Goal: Information Seeking & Learning: Learn about a topic

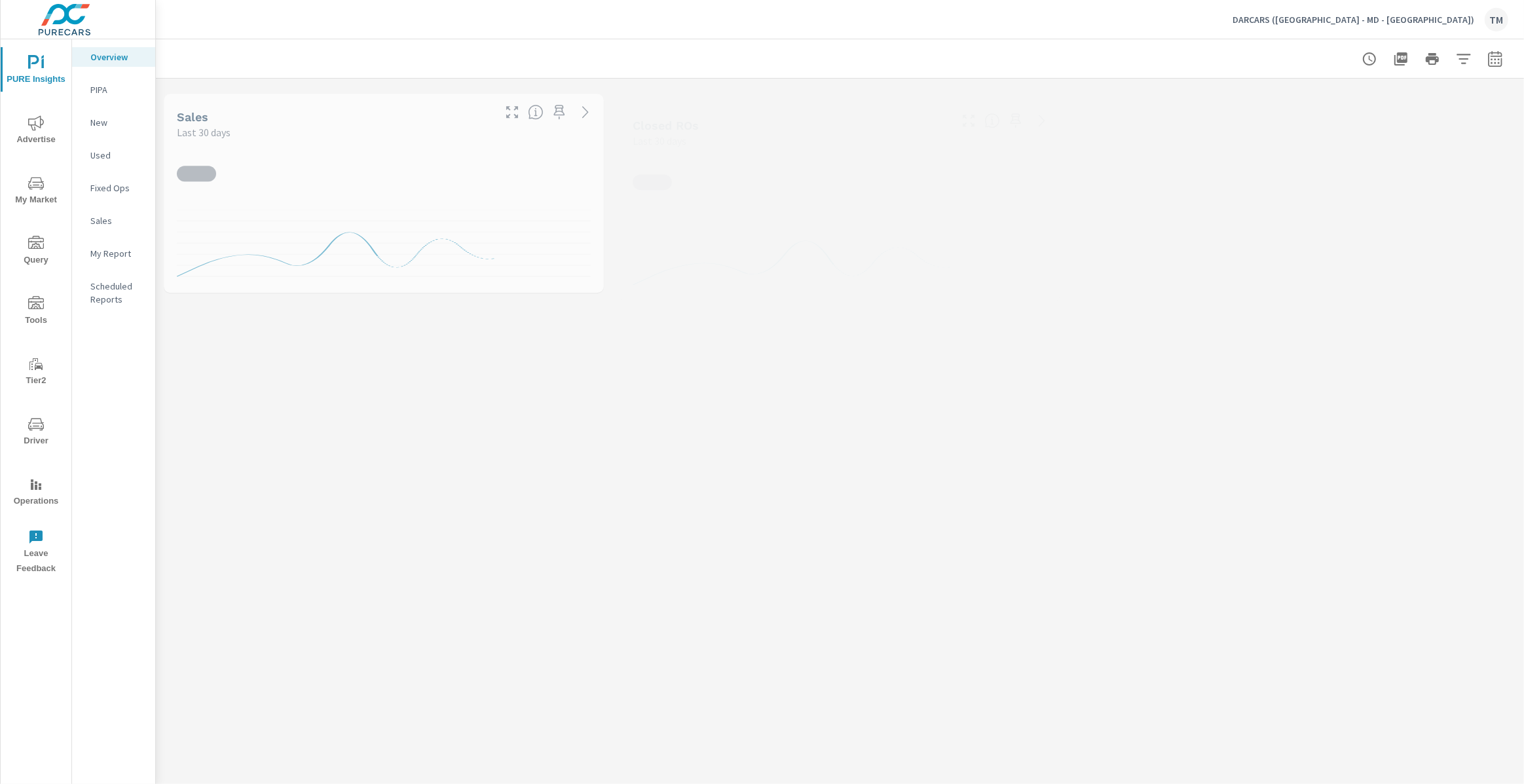
click at [52, 145] on span "Advertise" at bounding box center [36, 131] width 63 height 32
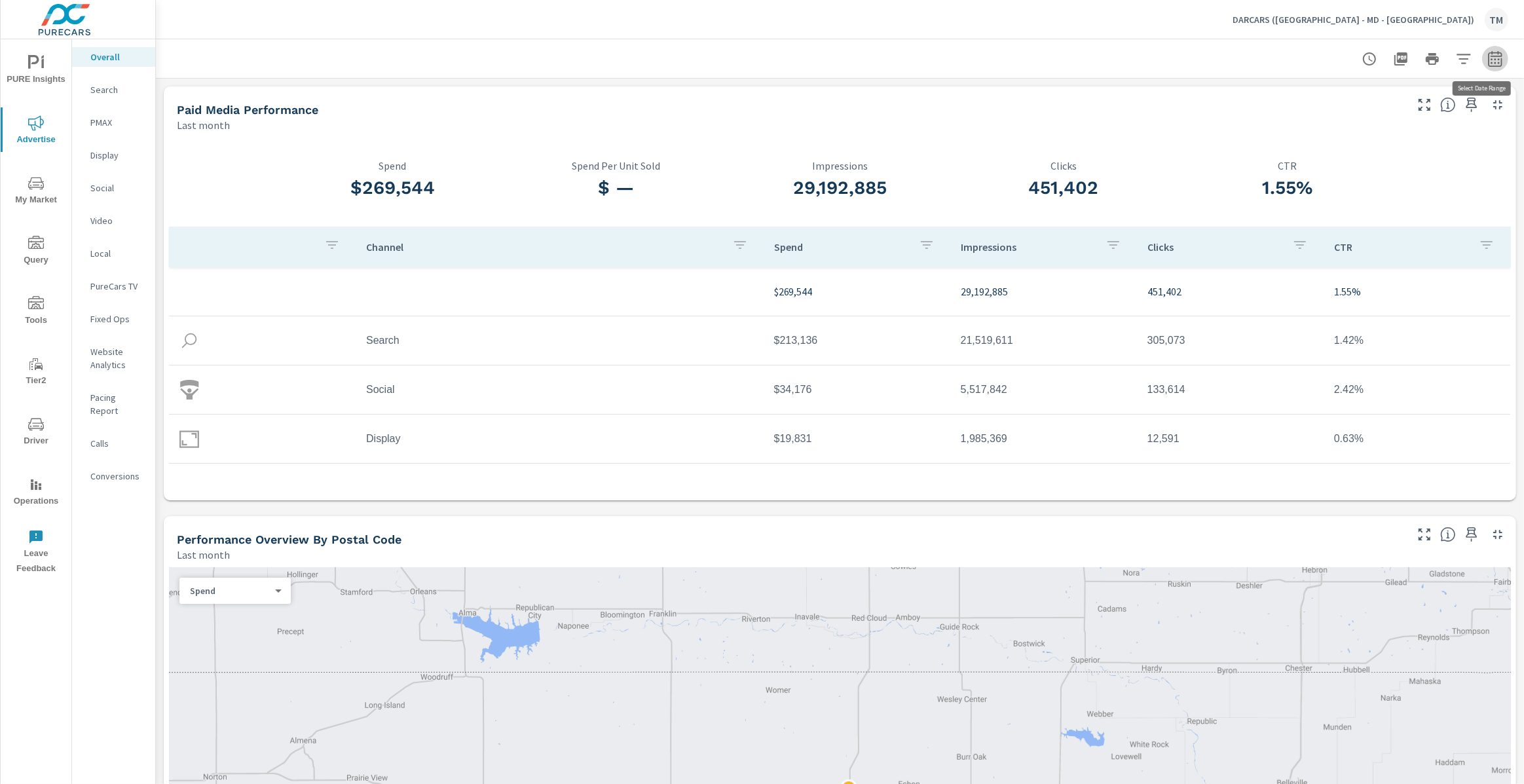
click at [1491, 59] on icon "button" at bounding box center [1495, 61] width 8 height 5
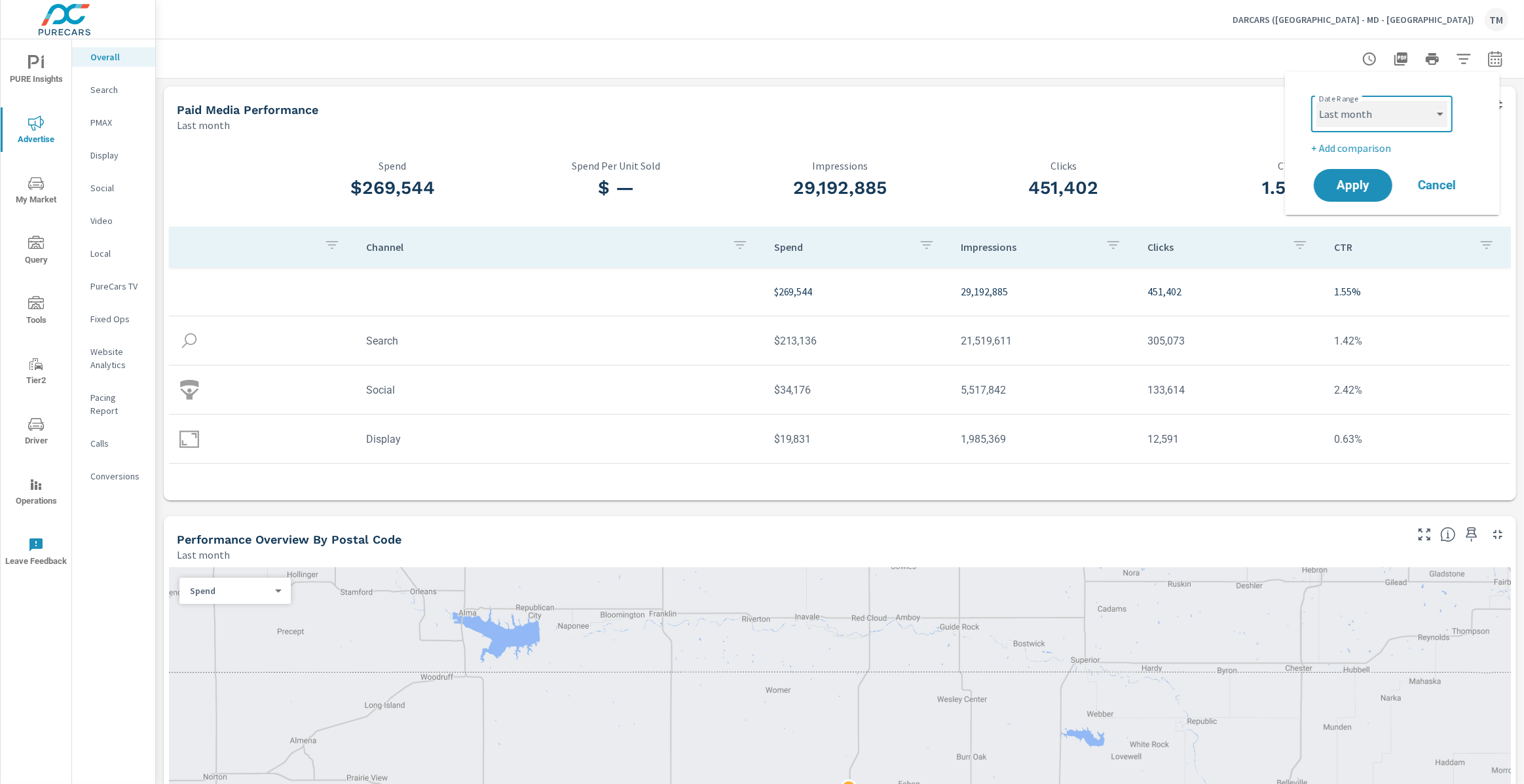
click at [1411, 111] on select "Custom [DATE] Last week Last 7 days Last 14 days Last 30 days Last 45 days Last…" at bounding box center [1382, 114] width 131 height 26
click at [1317, 100] on select "Custom [DATE] Last week Last 7 days Last 14 days Last 30 days Last 45 days Last…" at bounding box center [1382, 114] width 131 height 26
select select "custom"
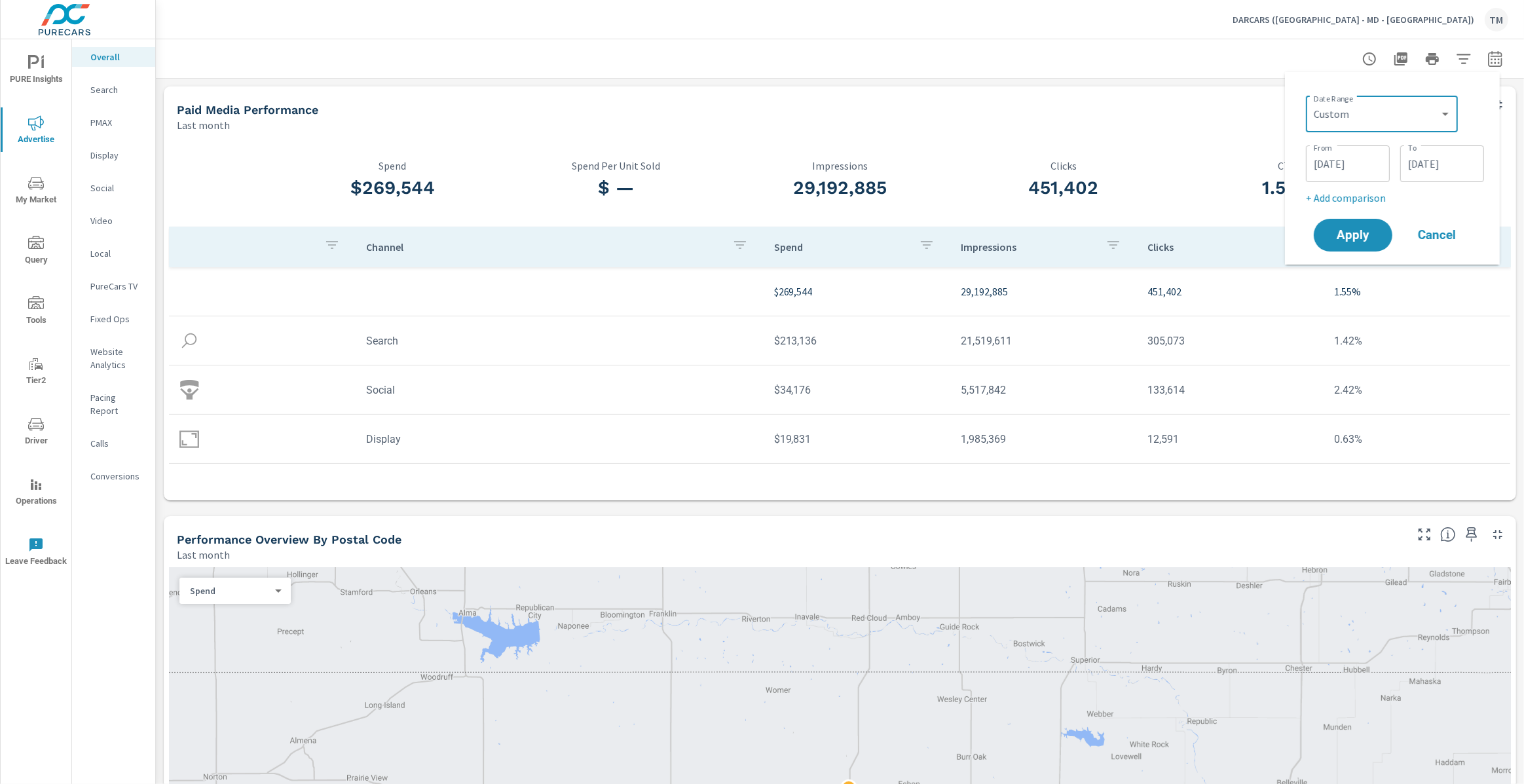
click at [1358, 165] on input "[DATE]" at bounding box center [1348, 163] width 74 height 26
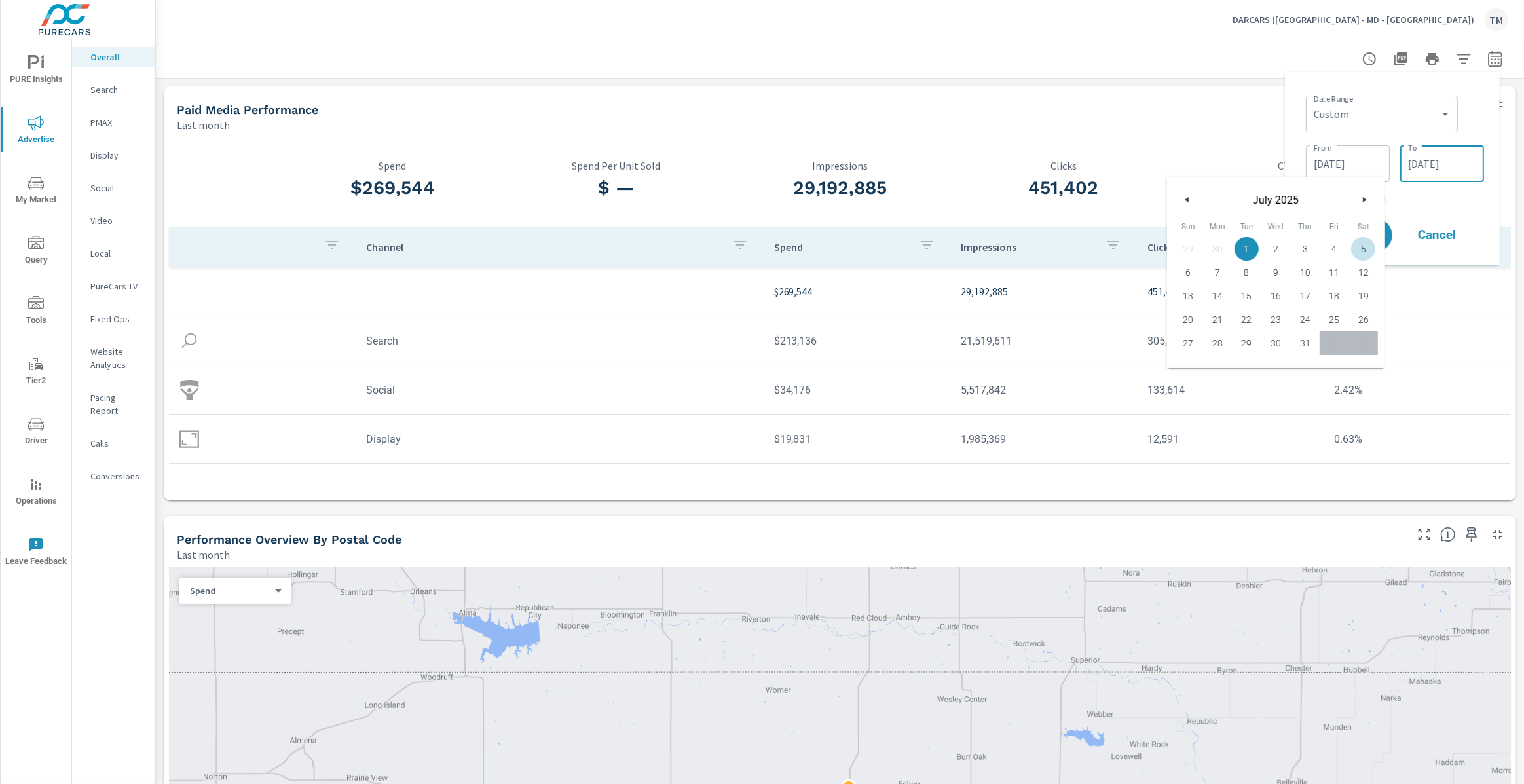
click at [1437, 166] on input "[DATE]" at bounding box center [1443, 163] width 74 height 26
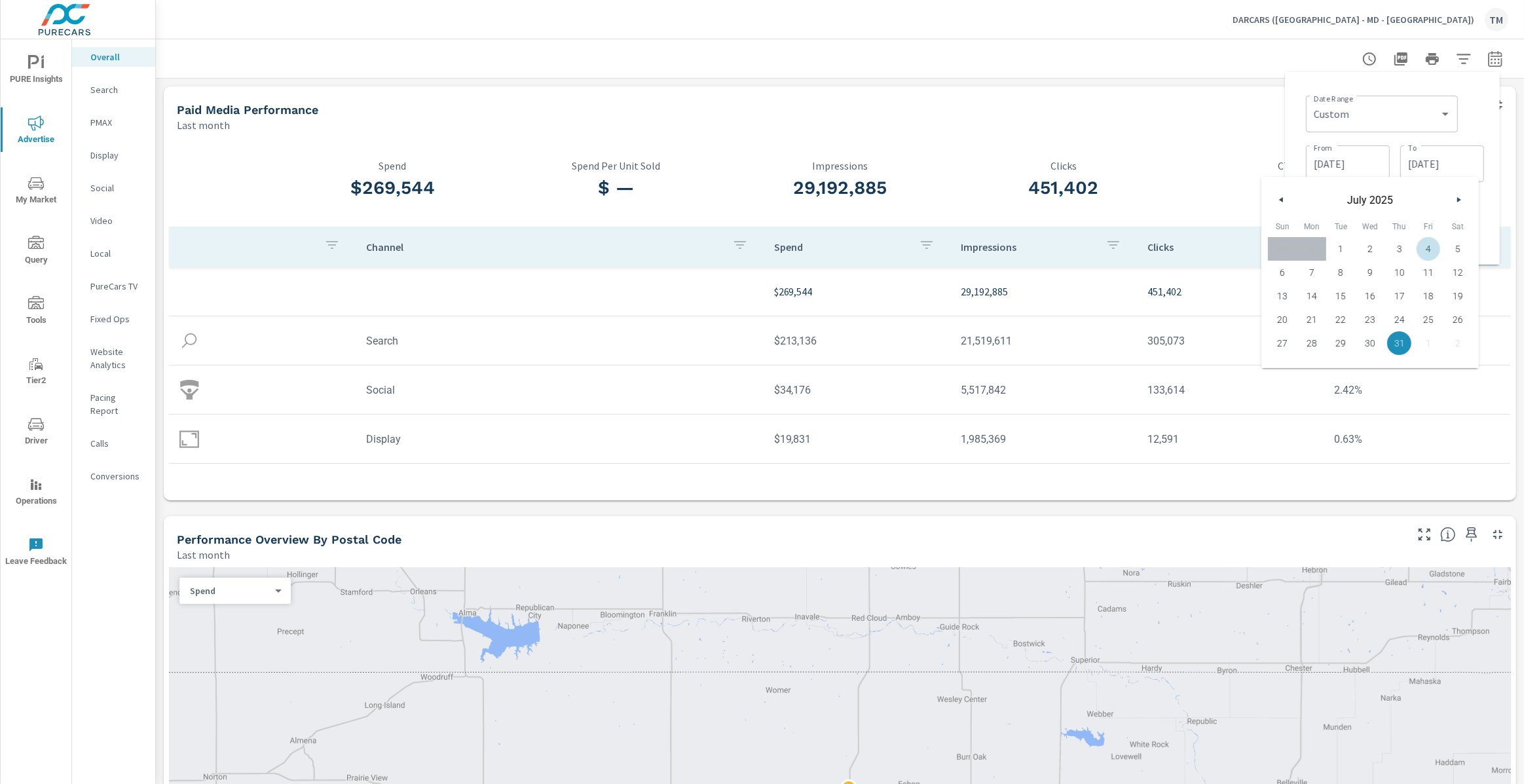
click at [1368, 152] on input "[DATE]" at bounding box center [1348, 163] width 74 height 26
click at [1454, 158] on input "[DATE]" at bounding box center [1443, 163] width 74 height 26
click at [1463, 193] on button "button" at bounding box center [1459, 199] width 15 height 15
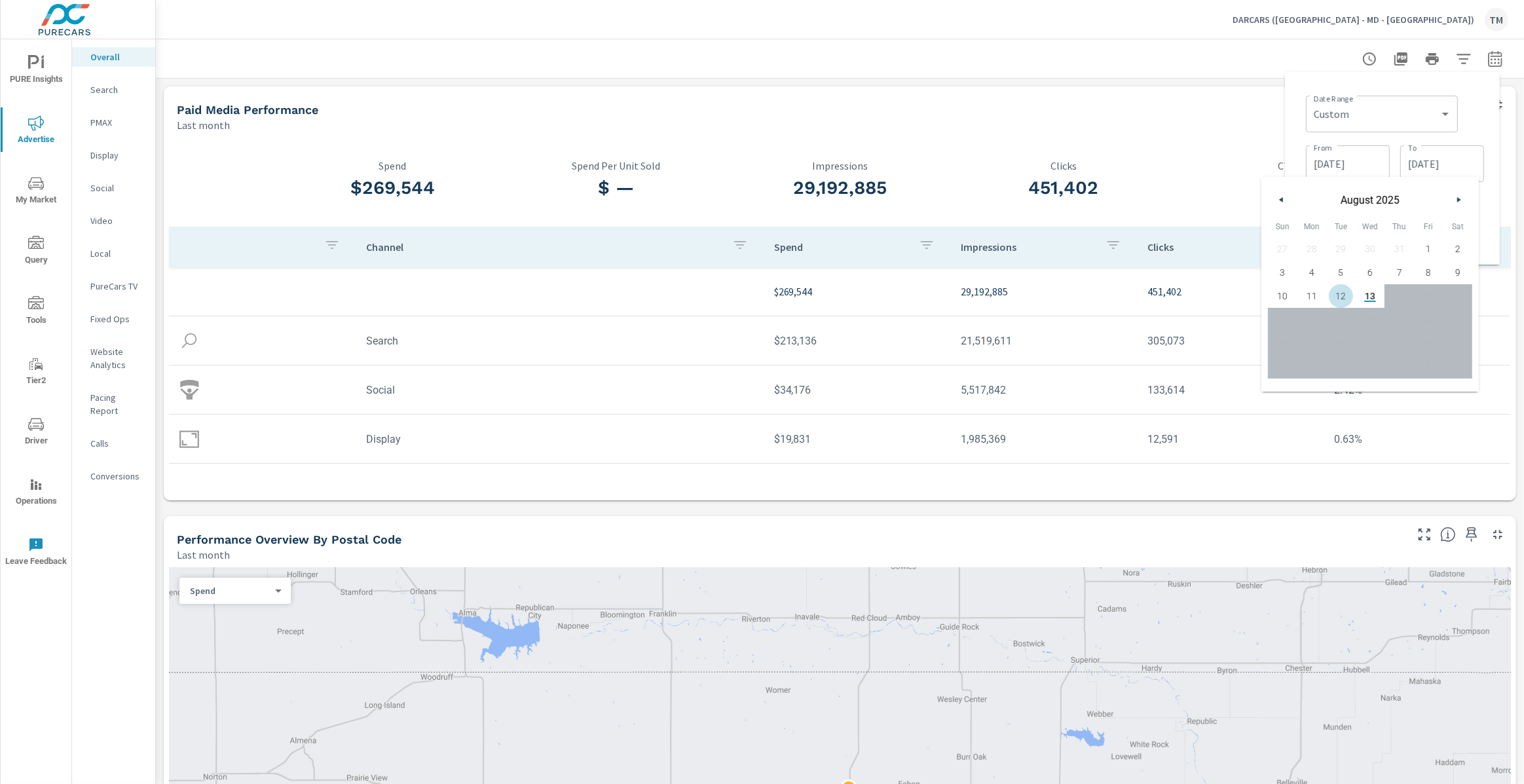
click at [1345, 292] on span "12" at bounding box center [1341, 296] width 29 height 17
type input "[DATE]"
click at [1366, 171] on input "[DATE]" at bounding box center [1348, 163] width 74 height 26
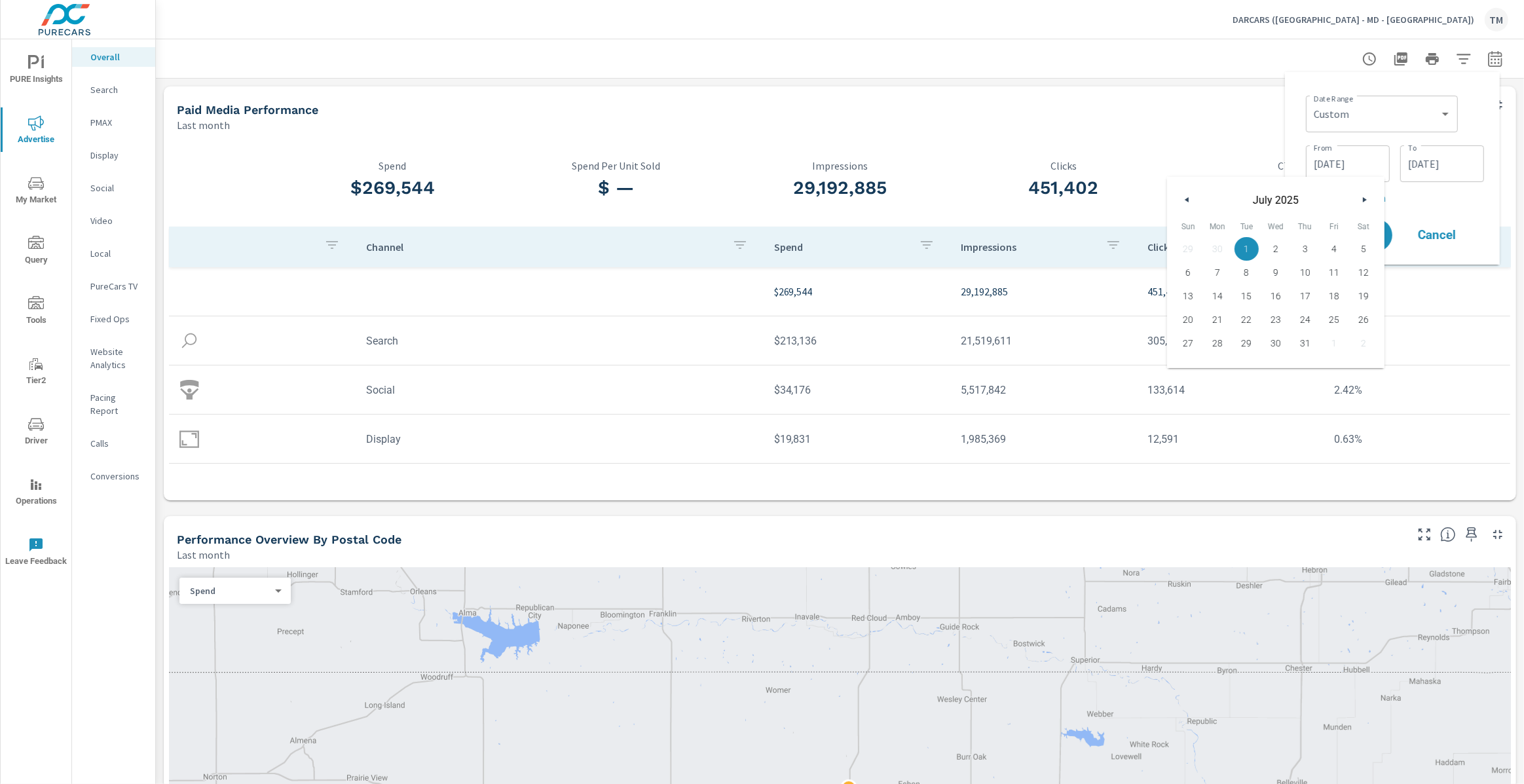
click at [1364, 202] on icon "button" at bounding box center [1366, 199] width 7 height 5
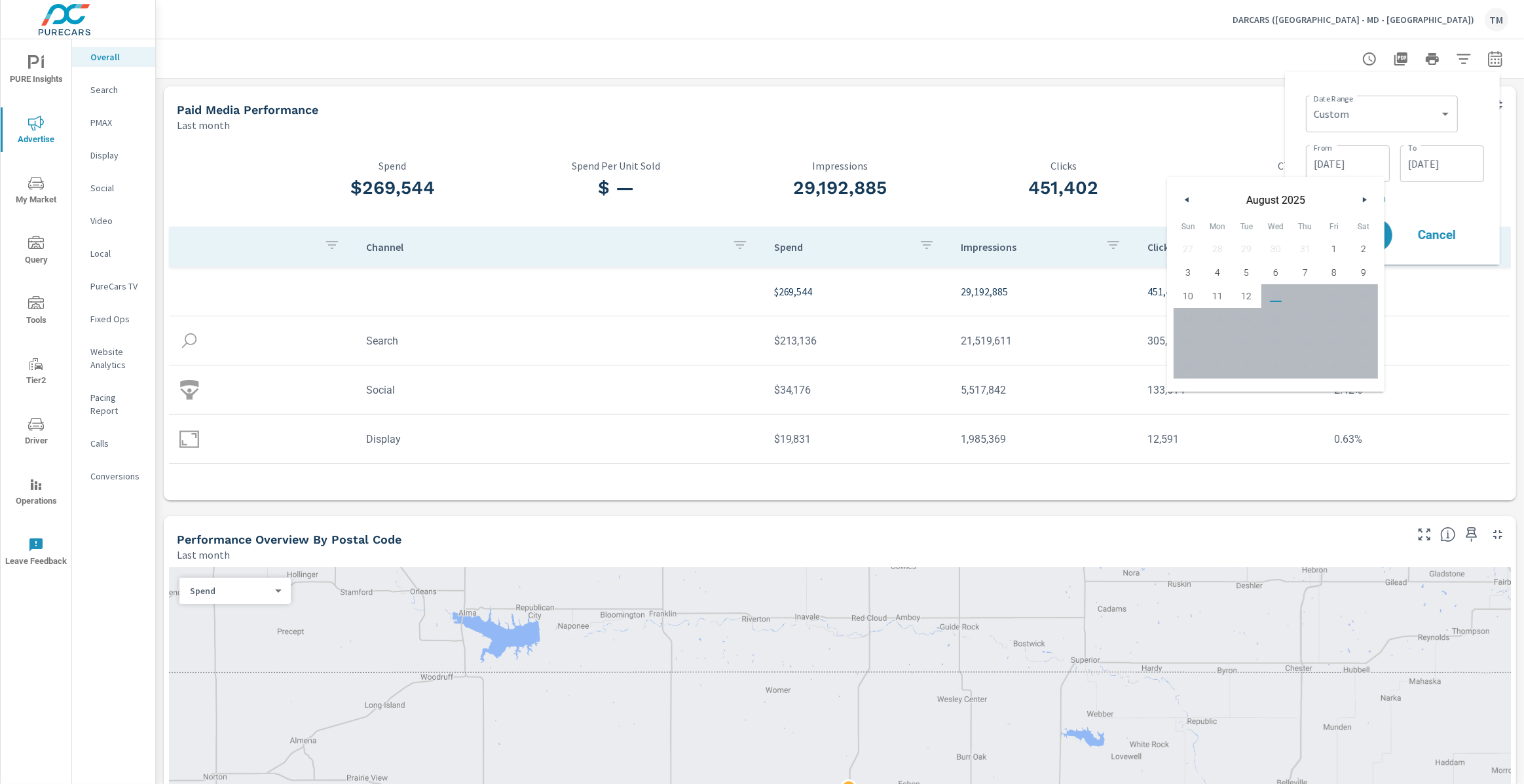
click at [1334, 250] on span "1" at bounding box center [1334, 249] width 29 height 17
type input "[DATE]"
click at [1479, 129] on div "Date Range Custom [DATE] Last week Last 7 days Last 14 days Last 30 days Last 4…" at bounding box center [1395, 113] width 178 height 44
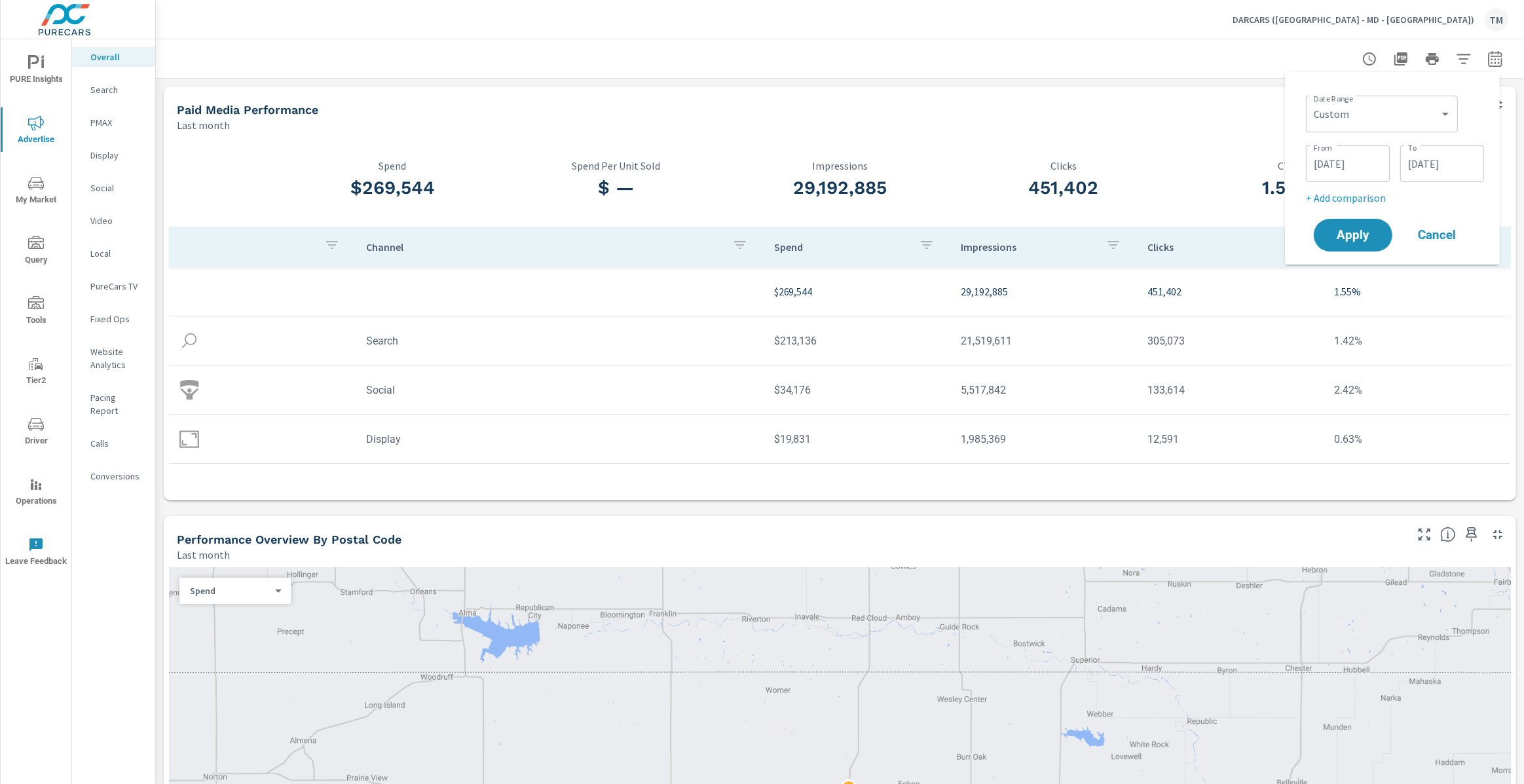
click at [1374, 196] on p "+ Add comparison" at bounding box center [1395, 198] width 178 height 15
select select "Previous period"
click at [1354, 259] on button "Apply" at bounding box center [1354, 272] width 81 height 34
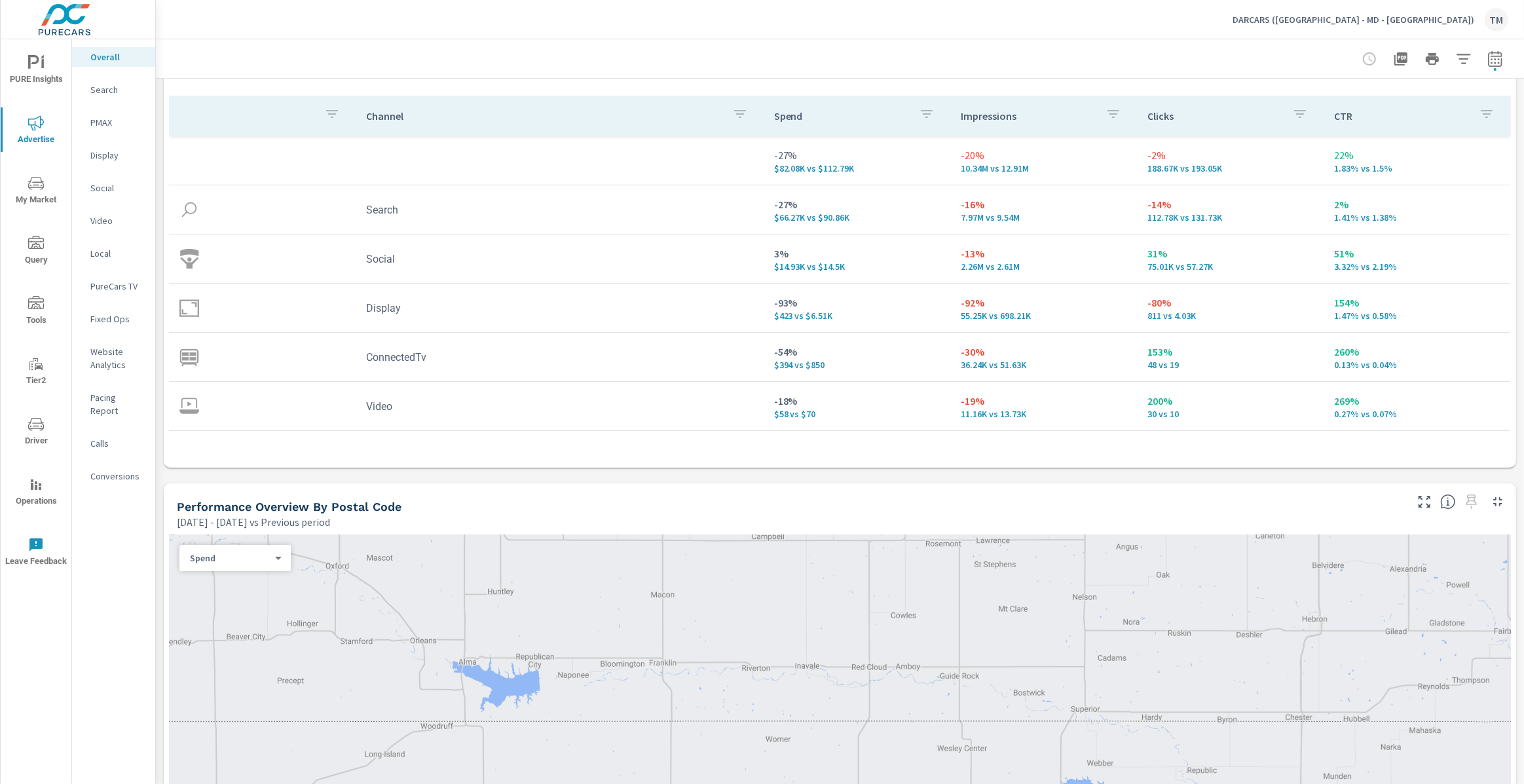
scroll to position [178, 0]
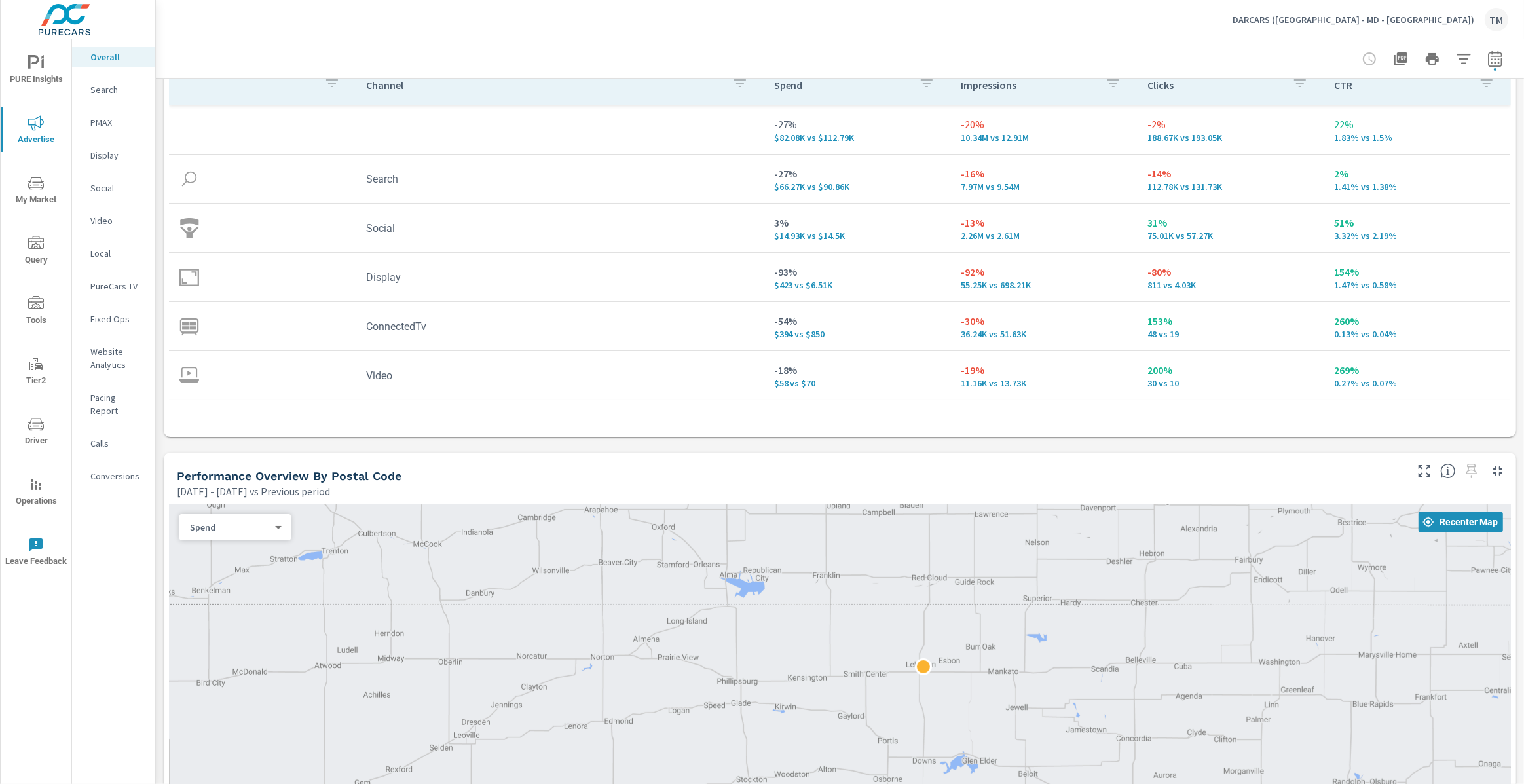
scroll to position [298, 0]
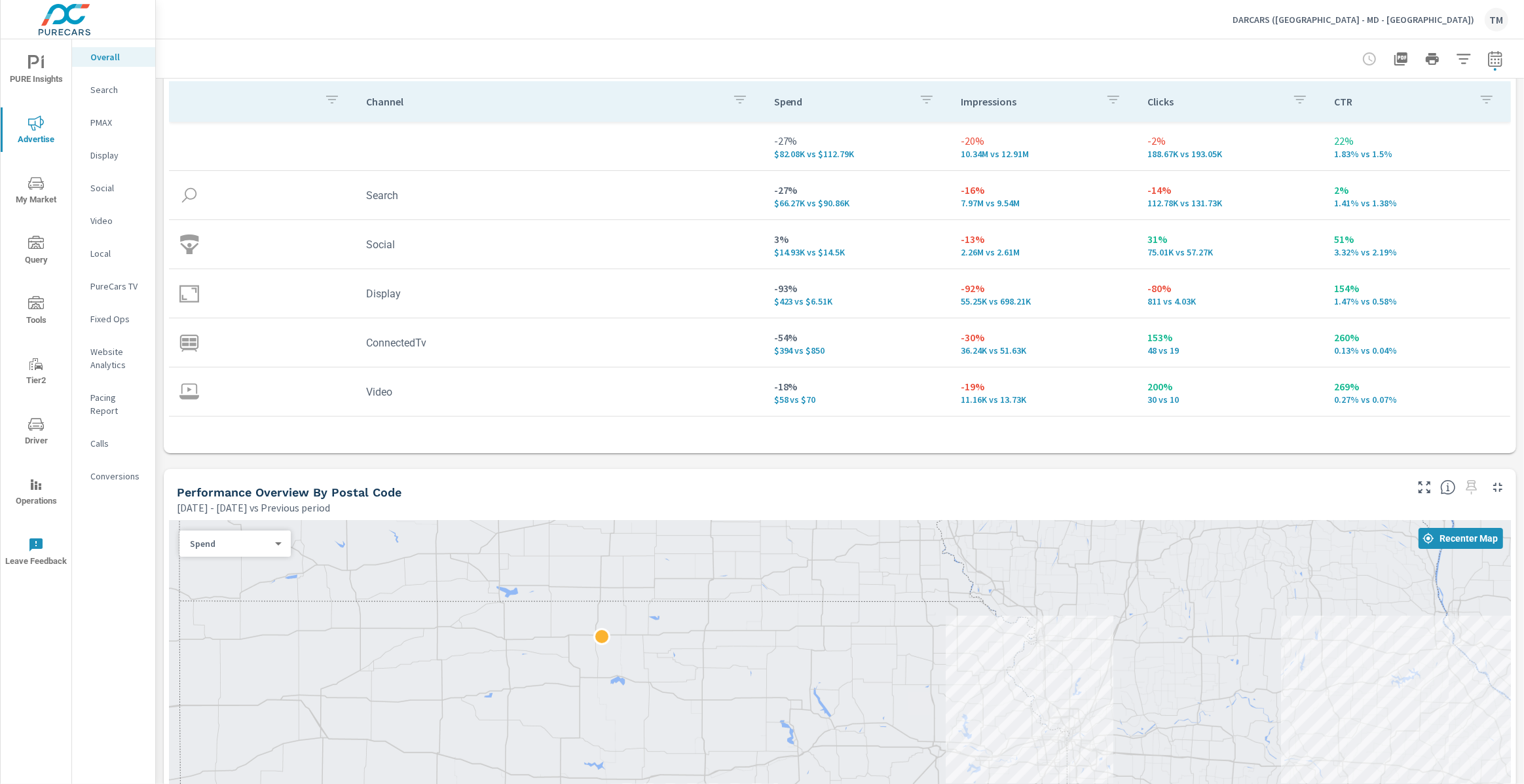
scroll to position [59, 0]
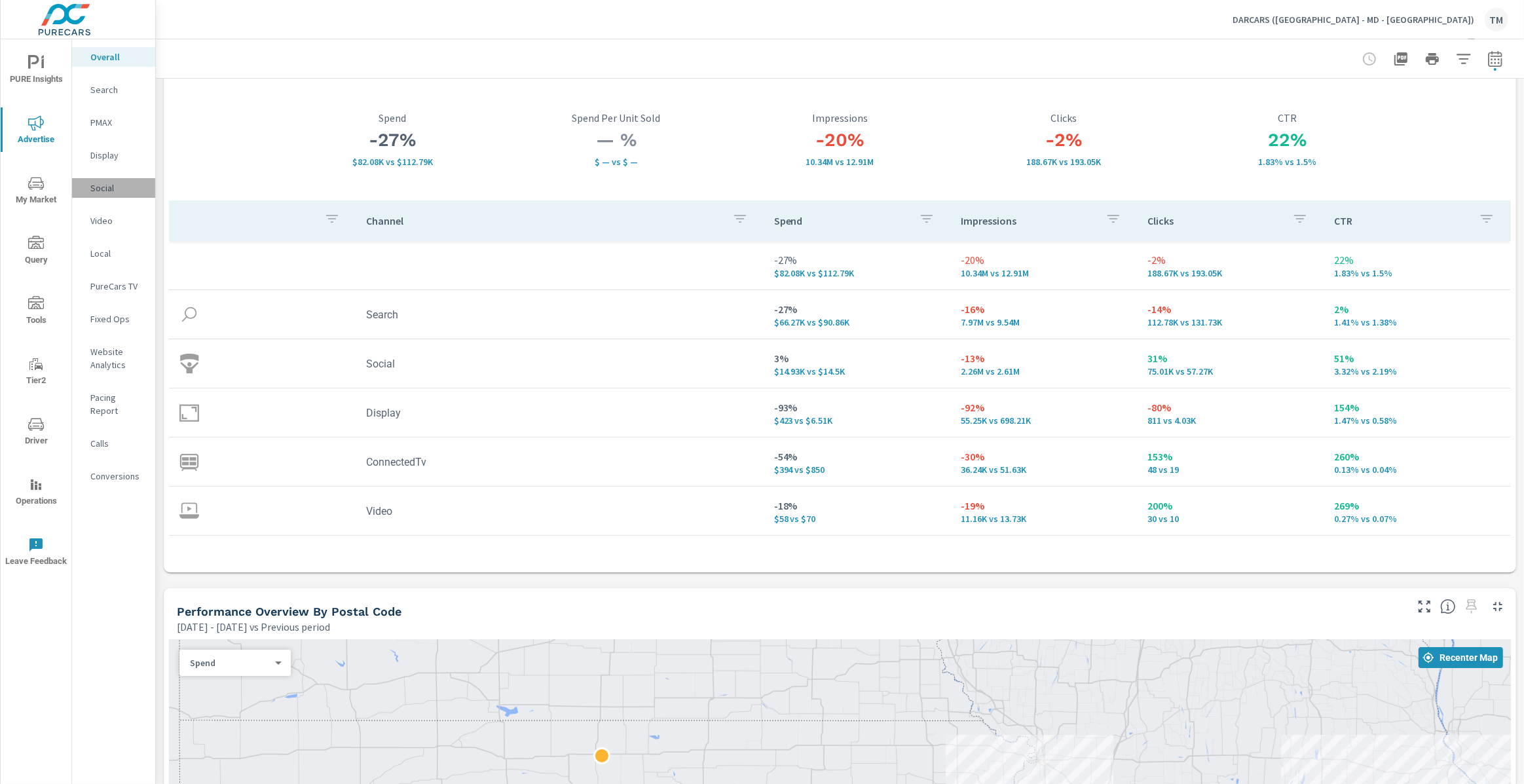
click at [113, 190] on p "Social" at bounding box center [117, 187] width 54 height 13
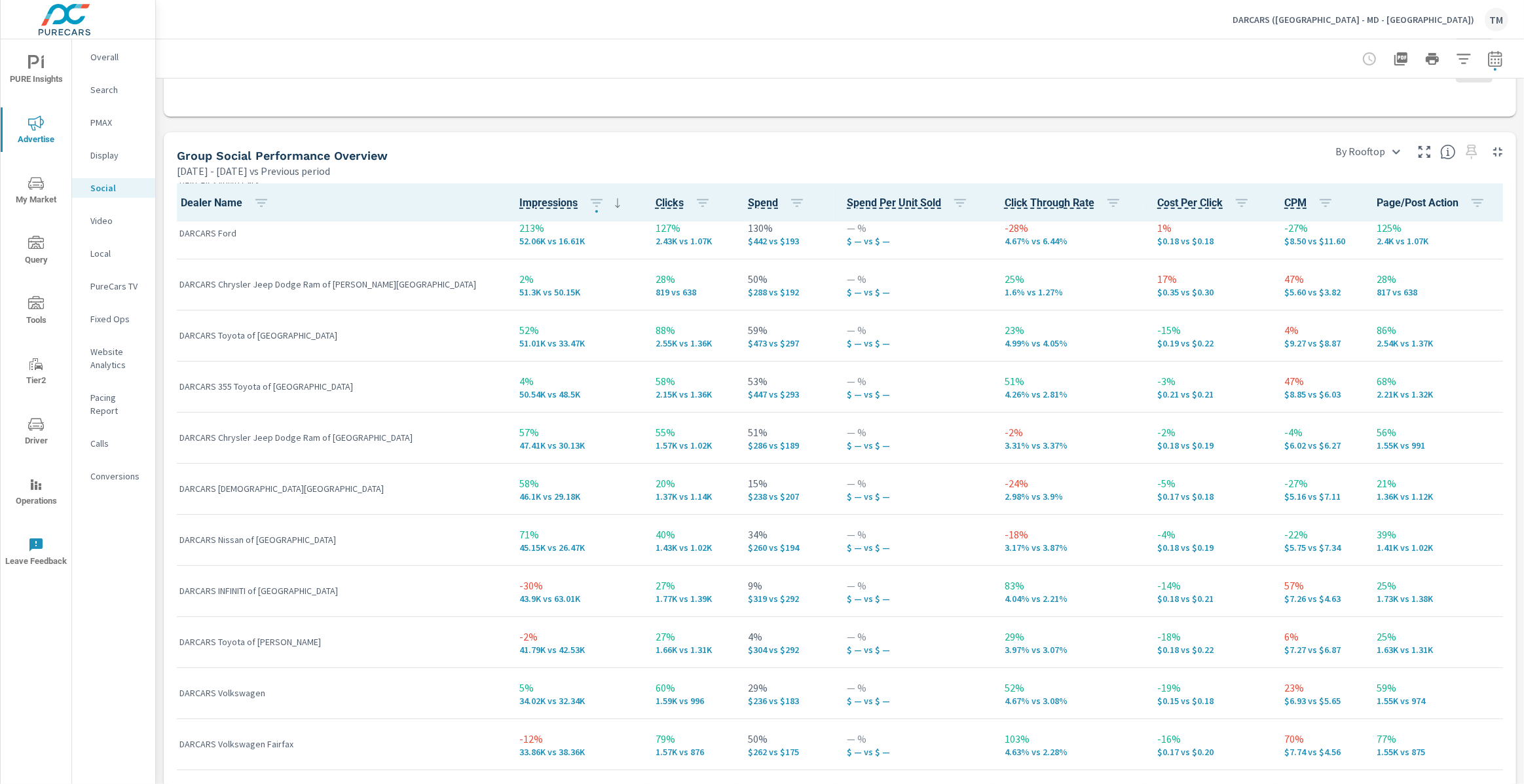
scroll to position [928, 0]
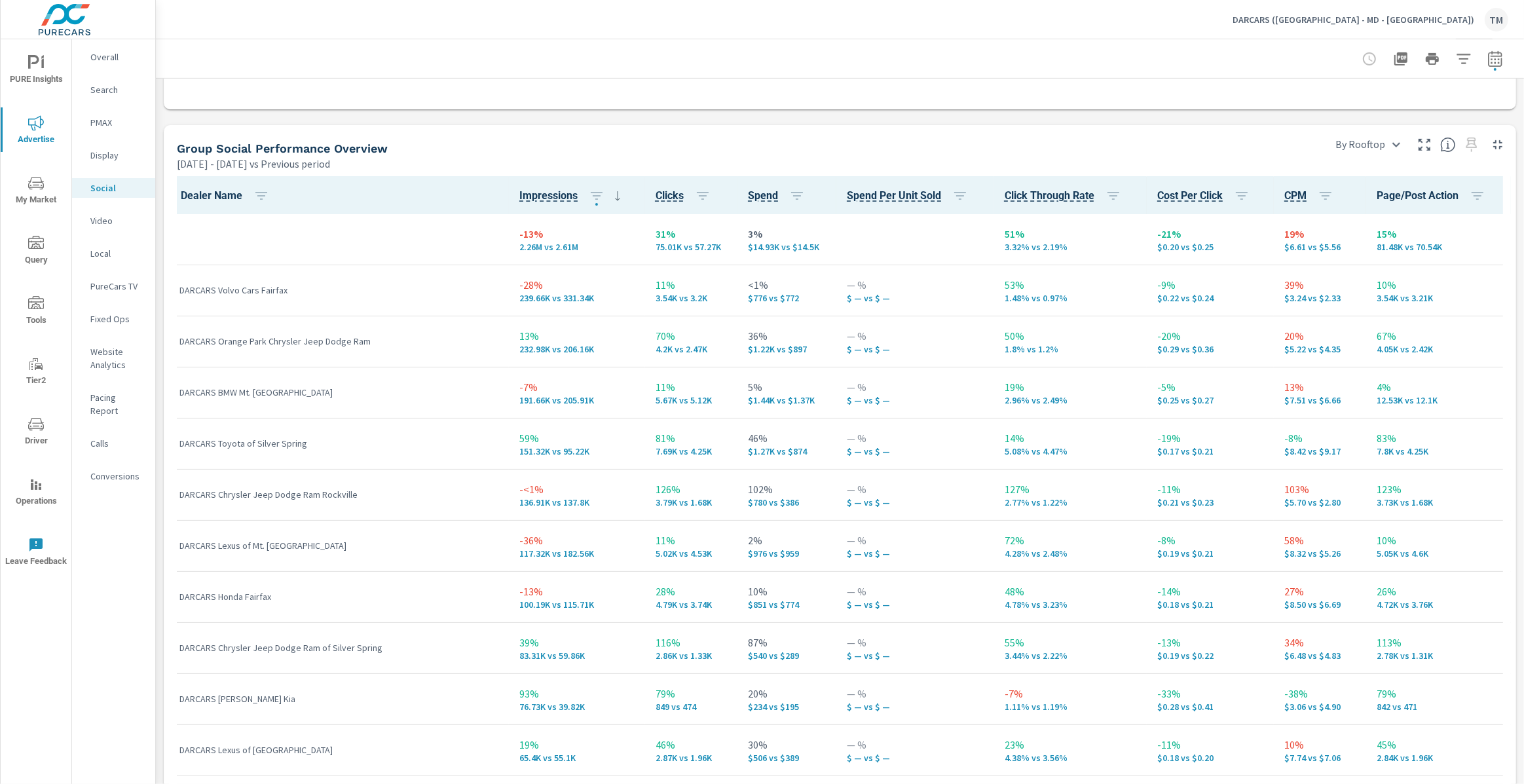
scroll to position [598, 0]
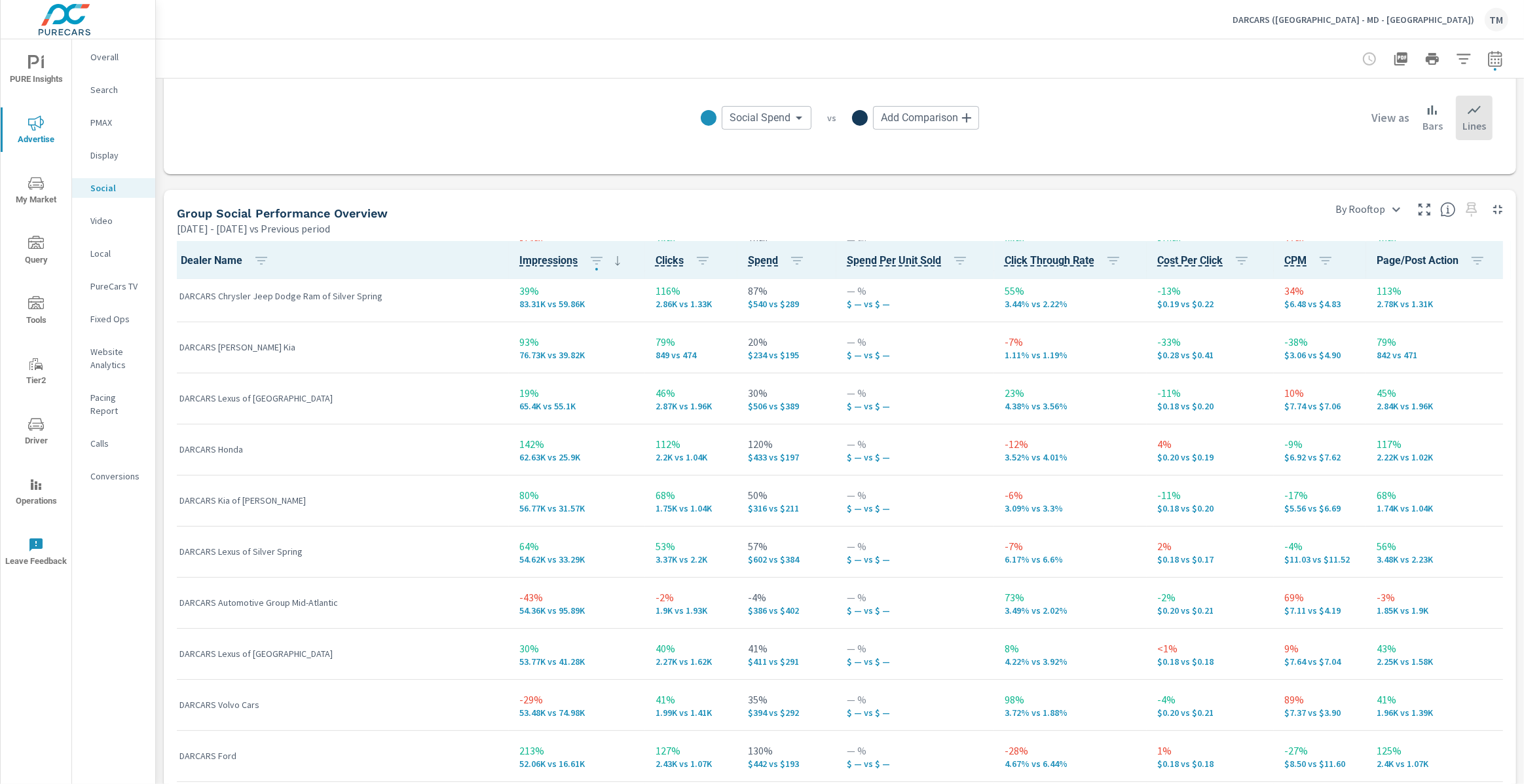
scroll to position [713, 0]
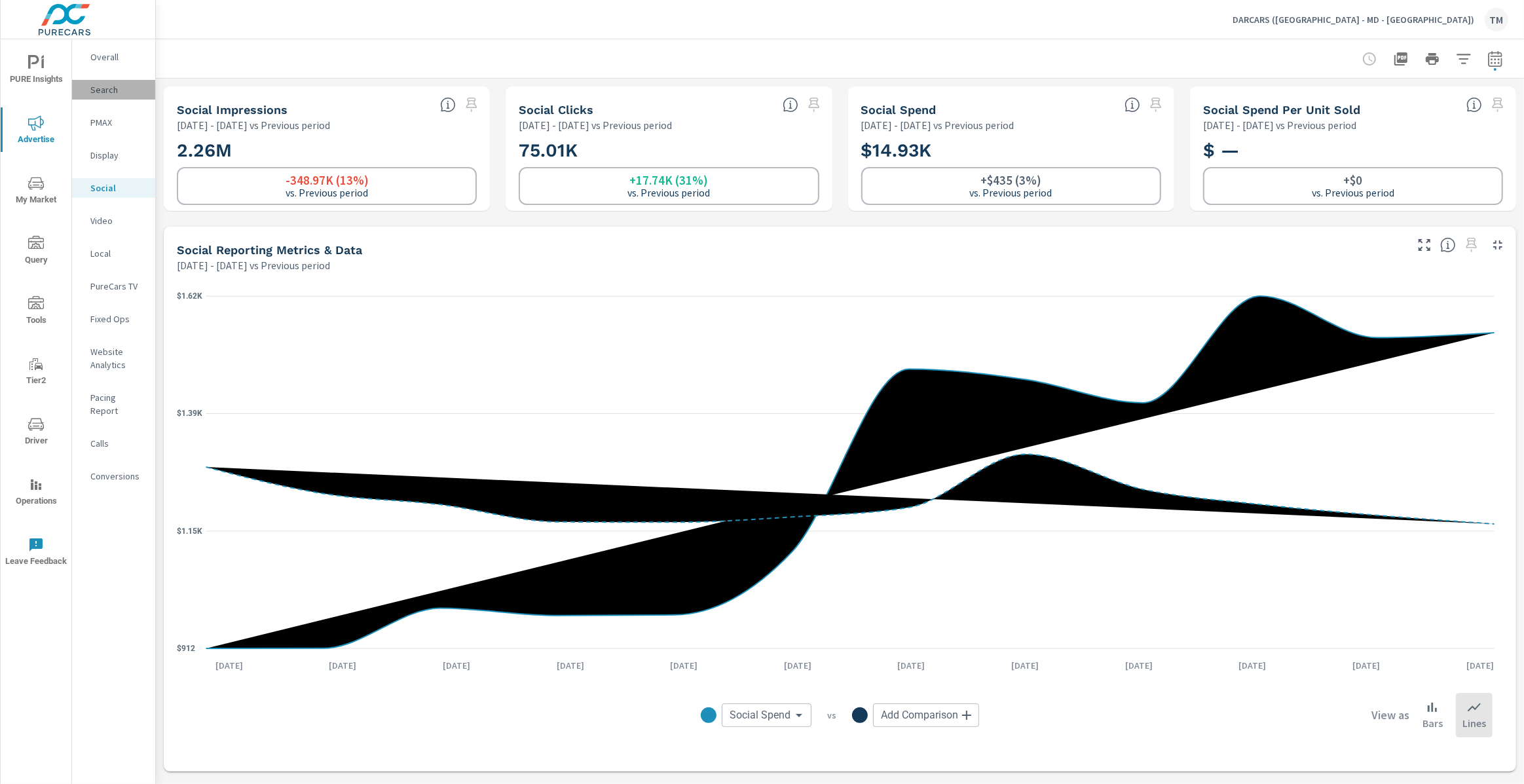
click at [109, 90] on p "Search" at bounding box center [117, 89] width 54 height 13
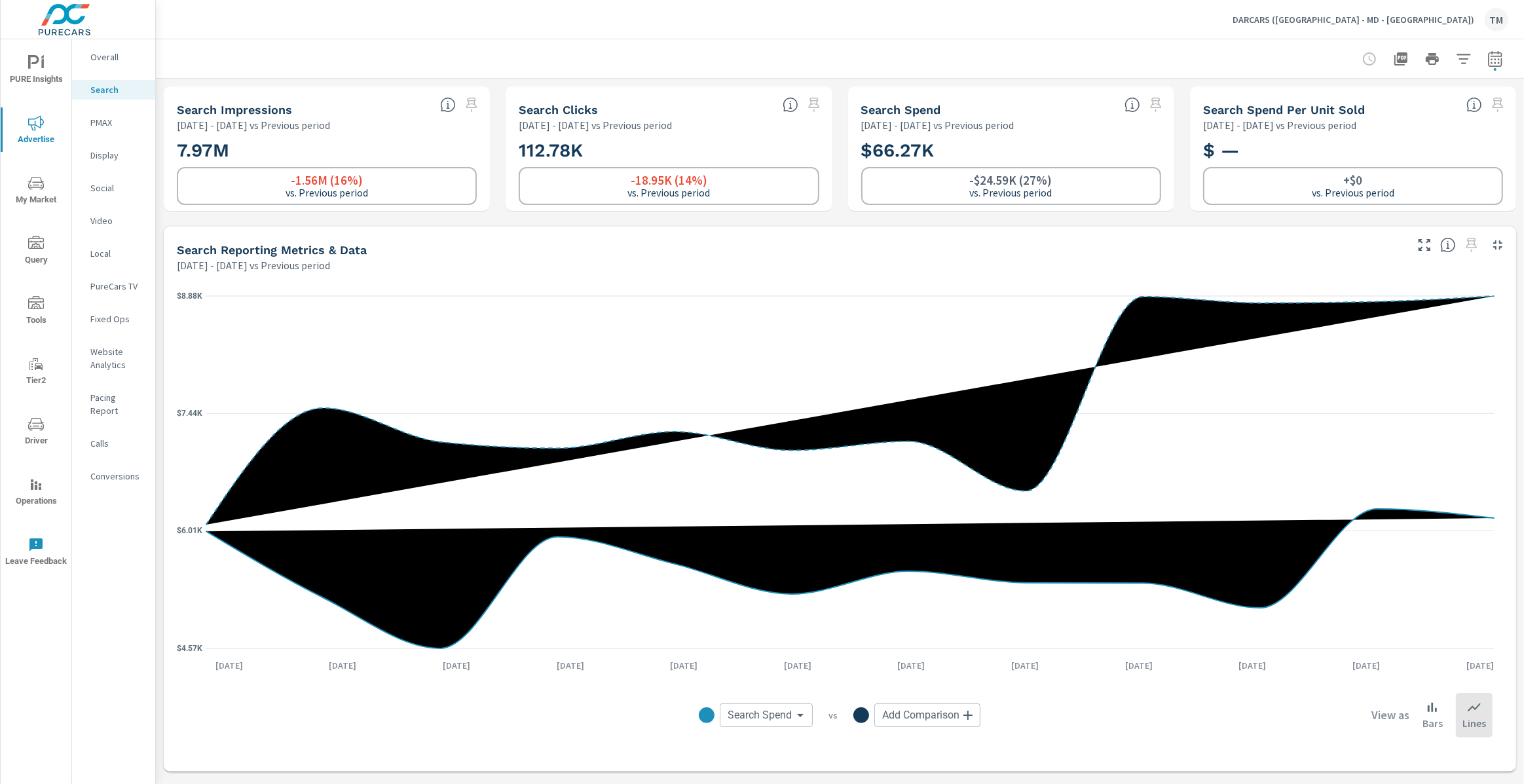
click at [118, 54] on p "Overall" at bounding box center [117, 57] width 54 height 13
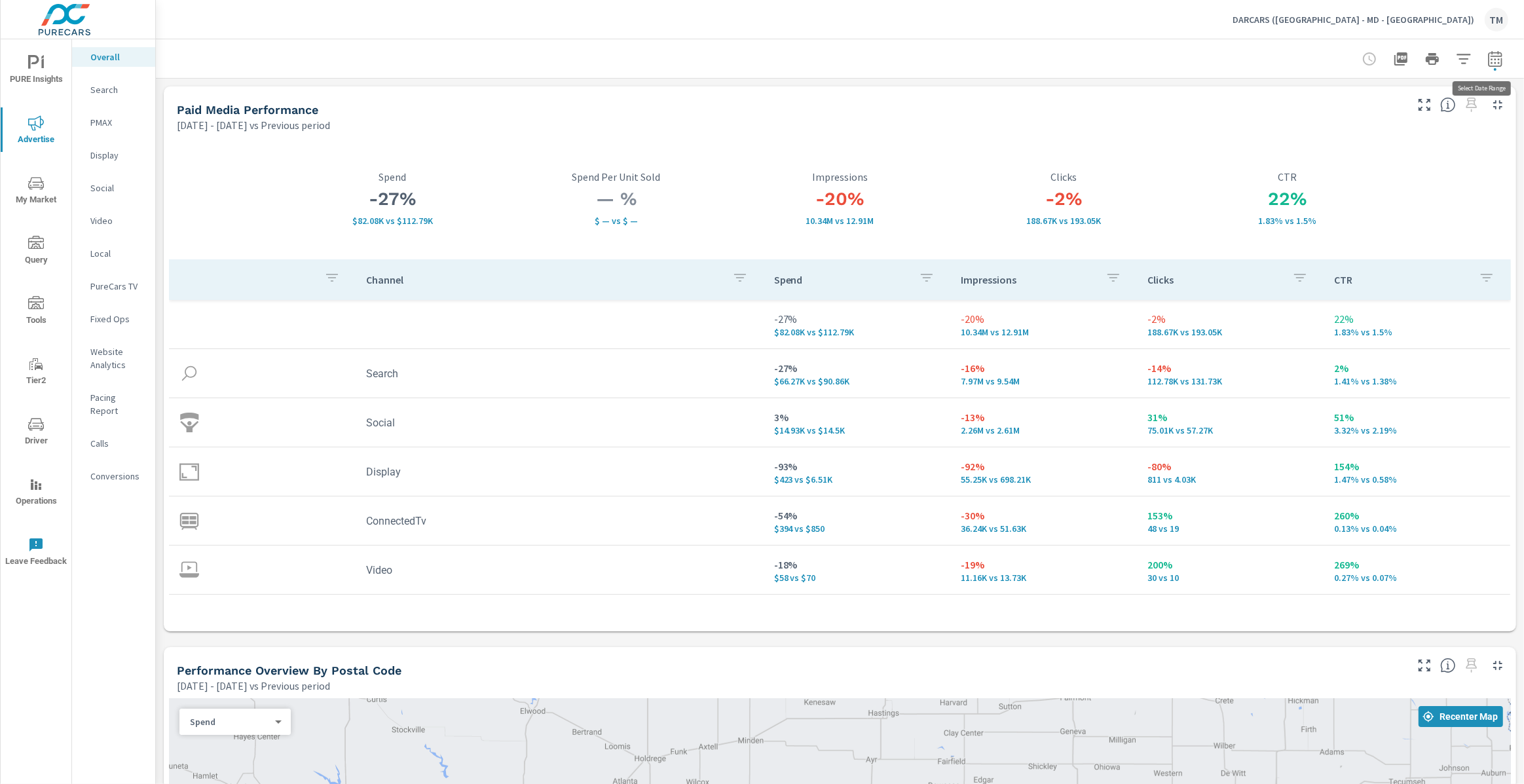
click at [1488, 52] on icon "button" at bounding box center [1495, 58] width 14 height 15
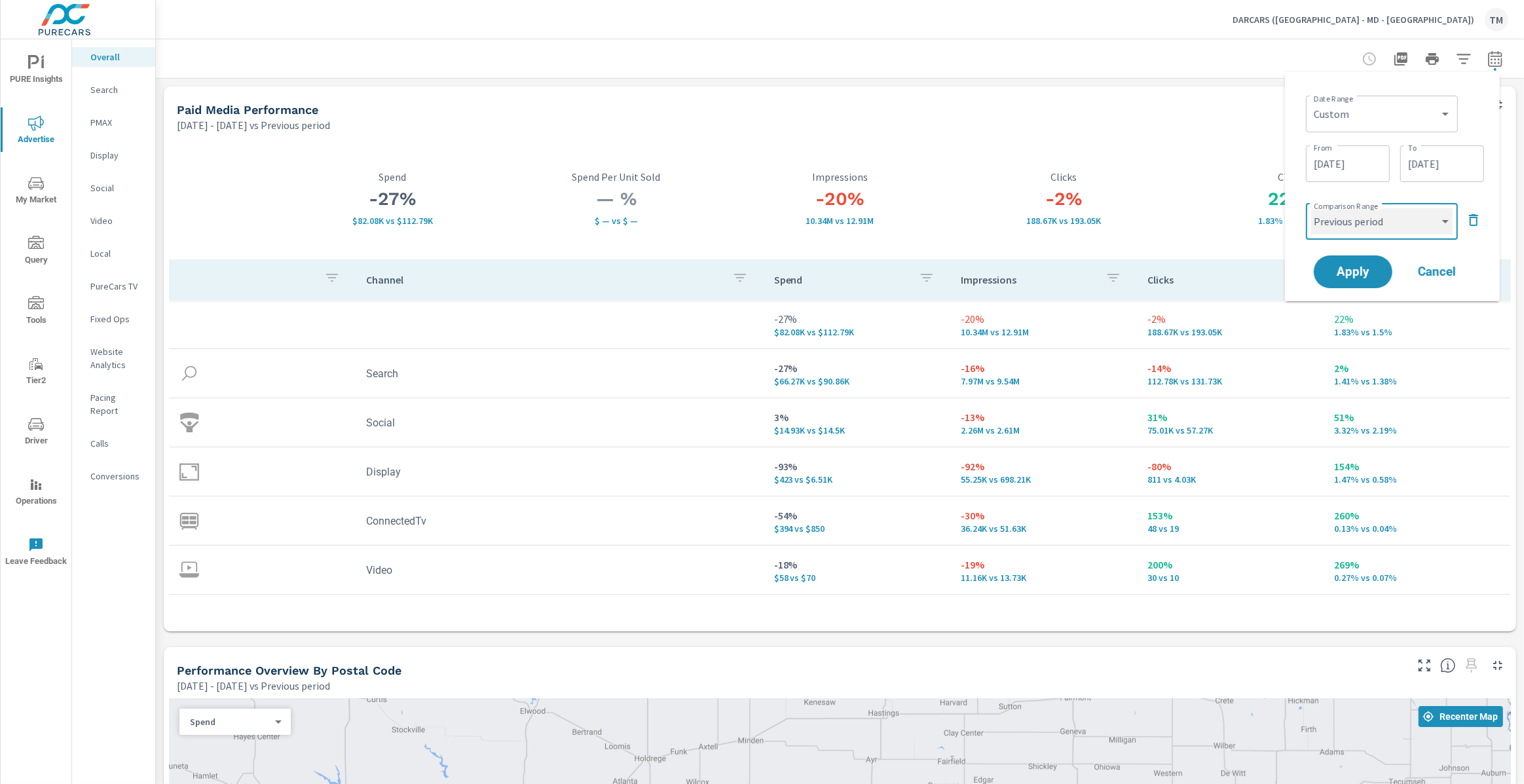
click at [1361, 216] on select "Custom Previous period Previous month Previous year" at bounding box center [1382, 221] width 141 height 26
click at [1311, 208] on select "Custom Previous period Previous month Previous year" at bounding box center [1382, 221] width 141 height 26
click at [1385, 222] on select "Custom Previous period Previous month Previous year" at bounding box center [1382, 221] width 141 height 26
click at [1311, 208] on select "Custom Previous period Previous month Previous year" at bounding box center [1382, 221] width 141 height 26
select select "Previous period"
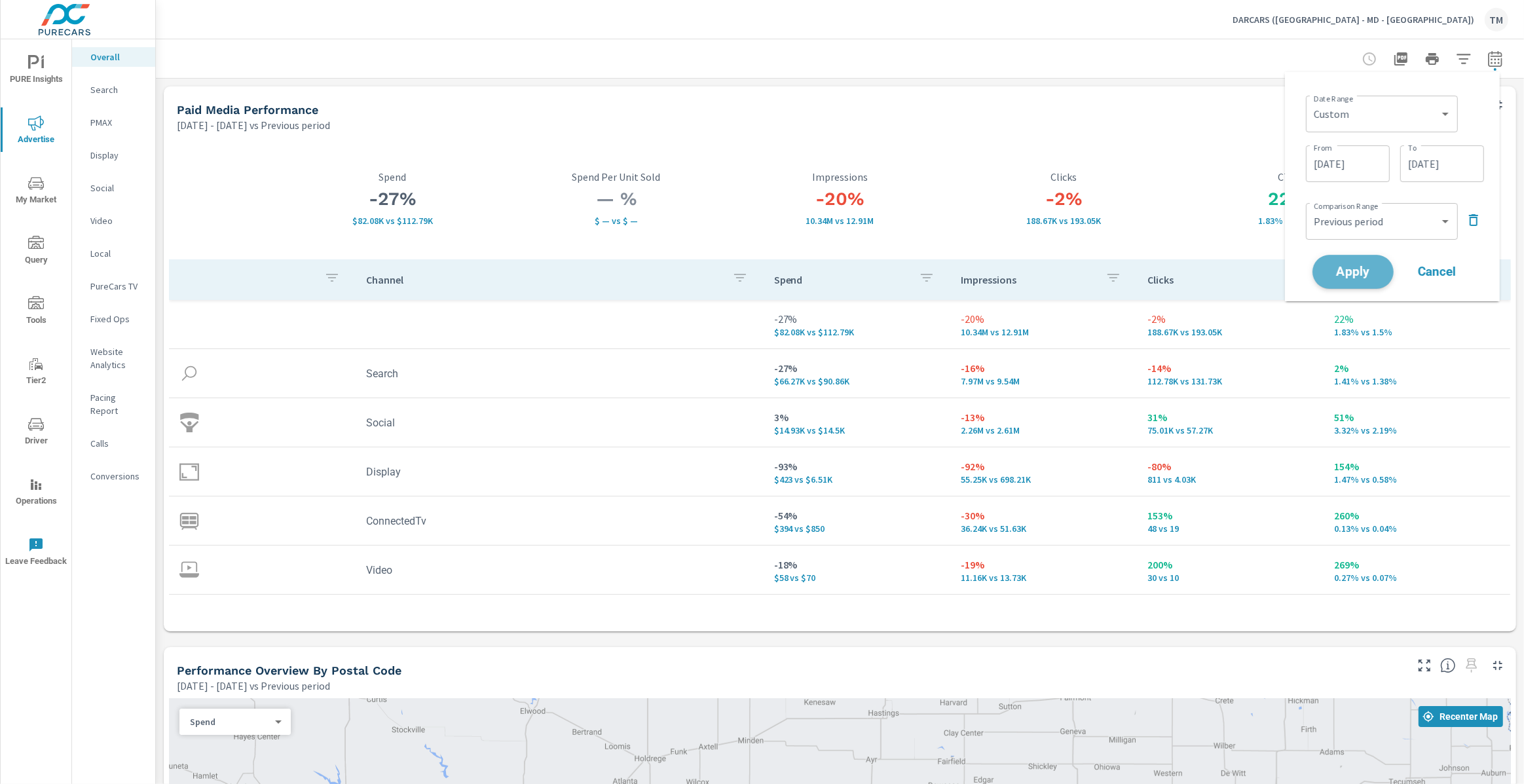
click at [1371, 264] on button "Apply" at bounding box center [1354, 272] width 81 height 34
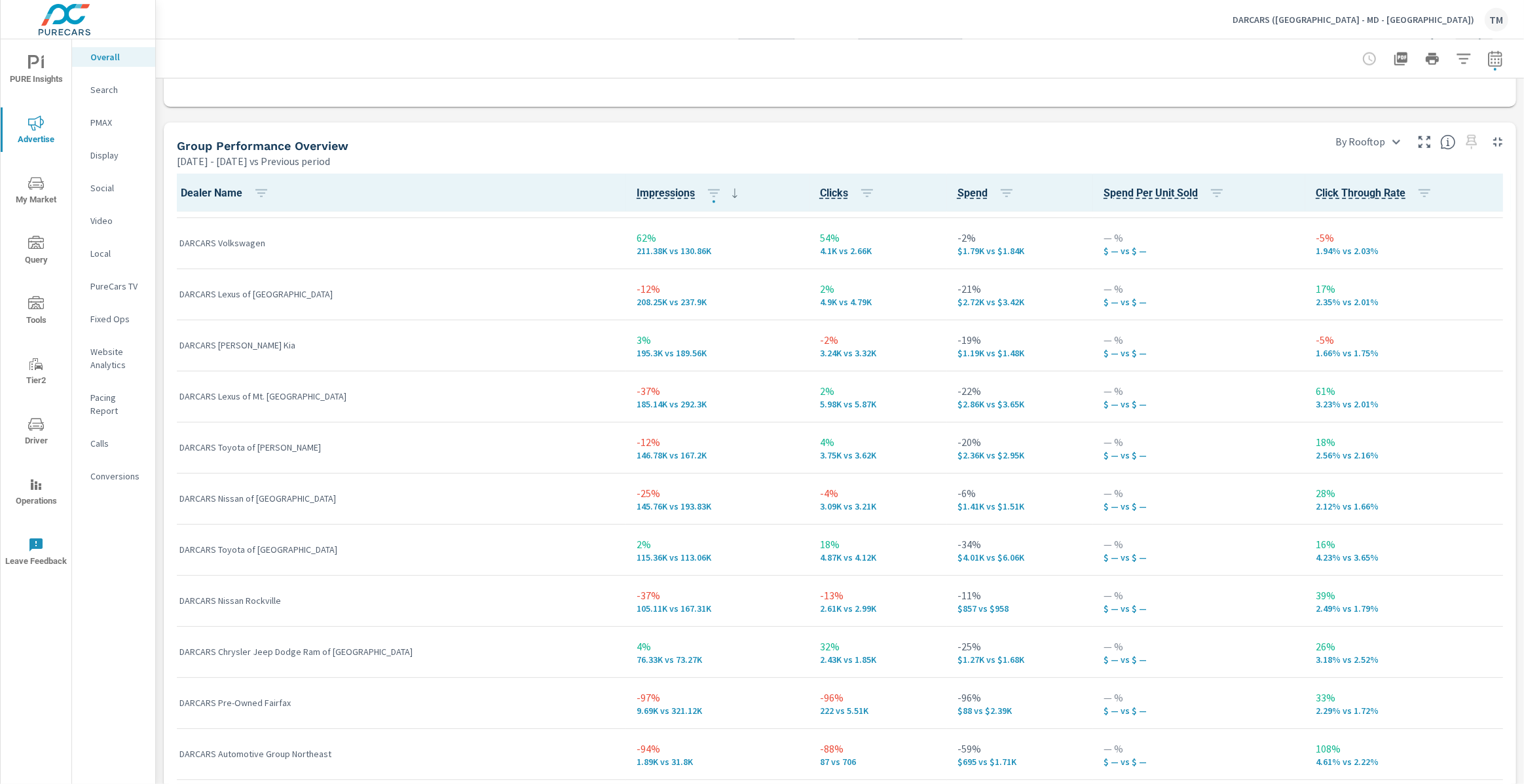
scroll to position [1030, 0]
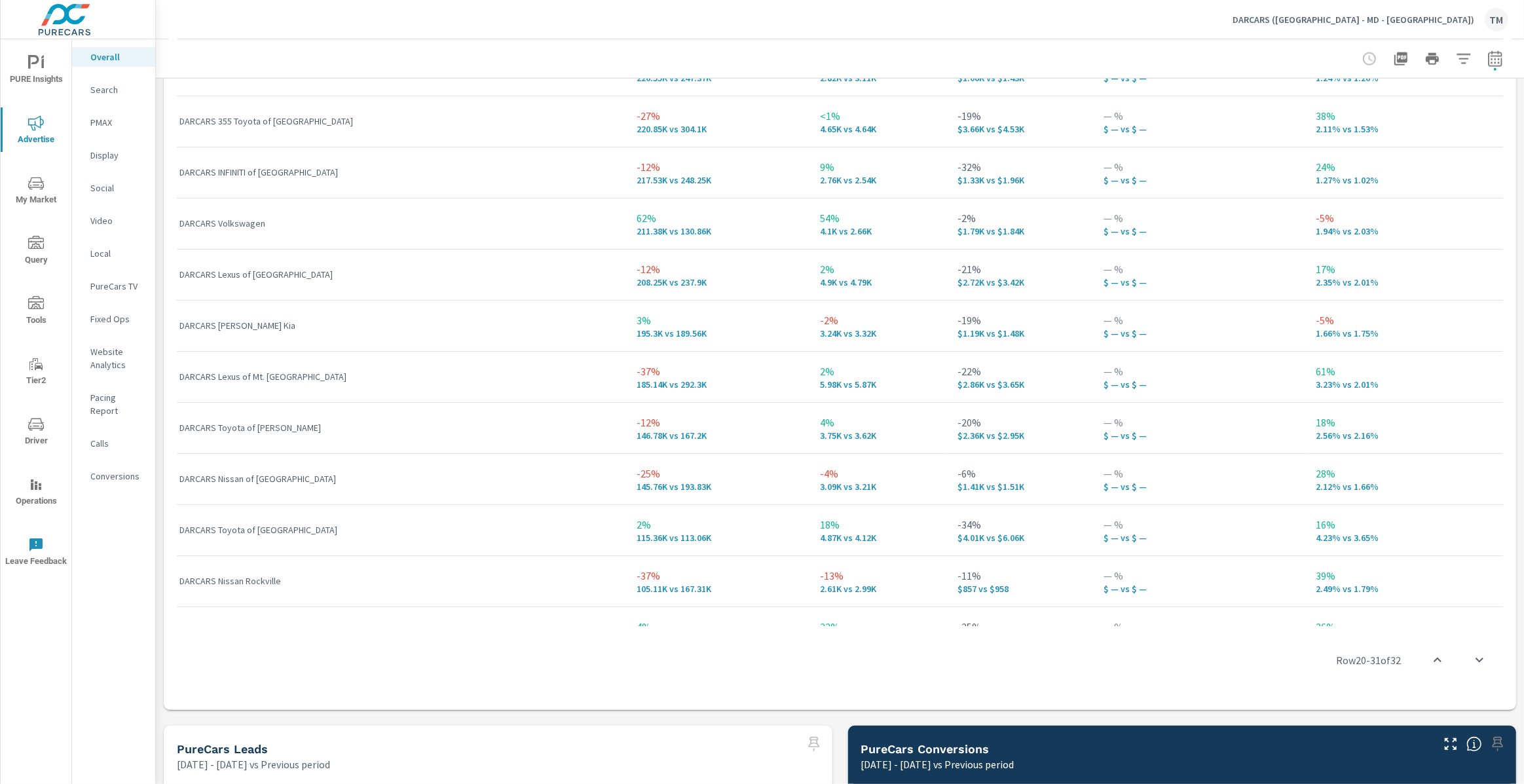
scroll to position [792, 0]
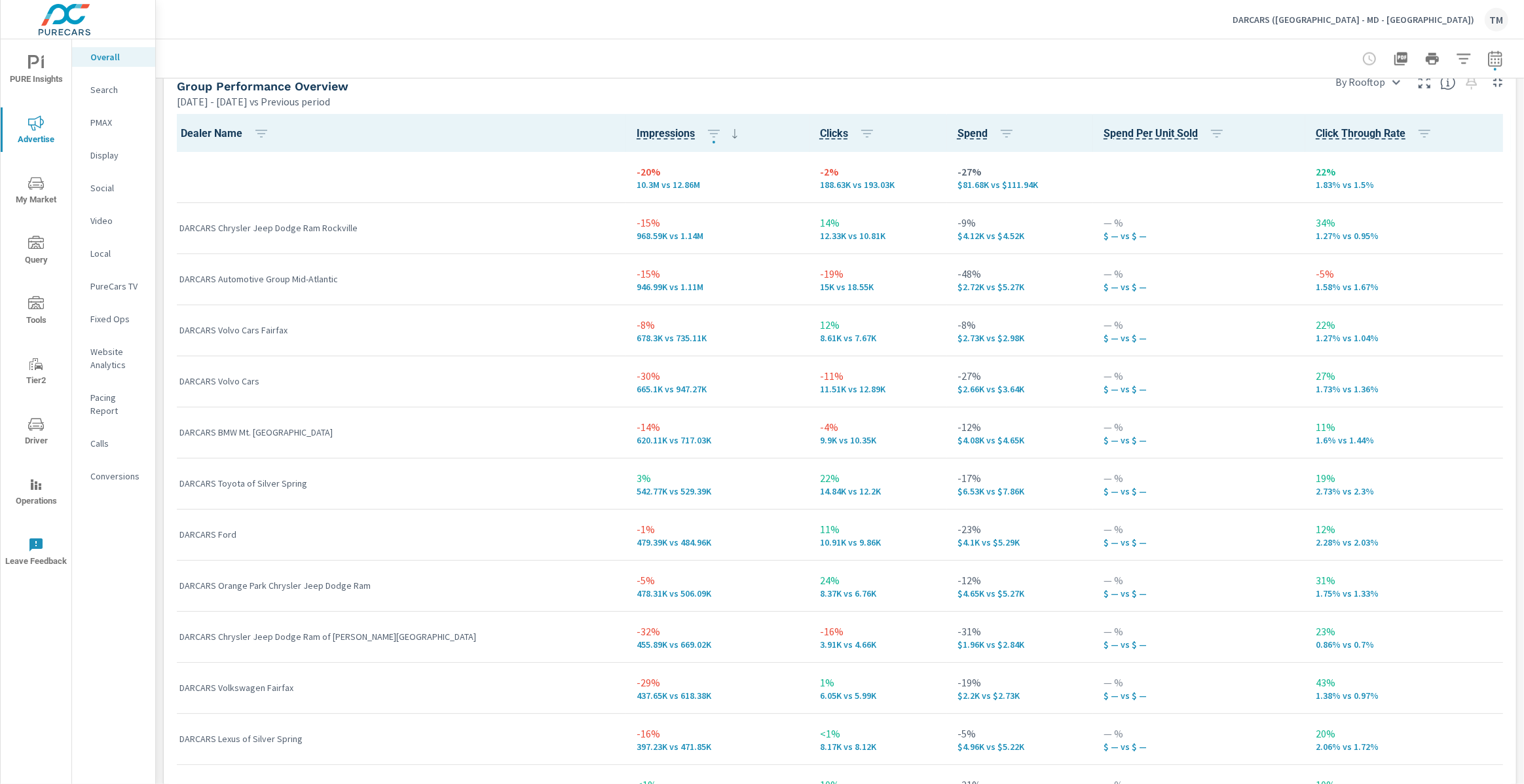
scroll to position [1786, 0]
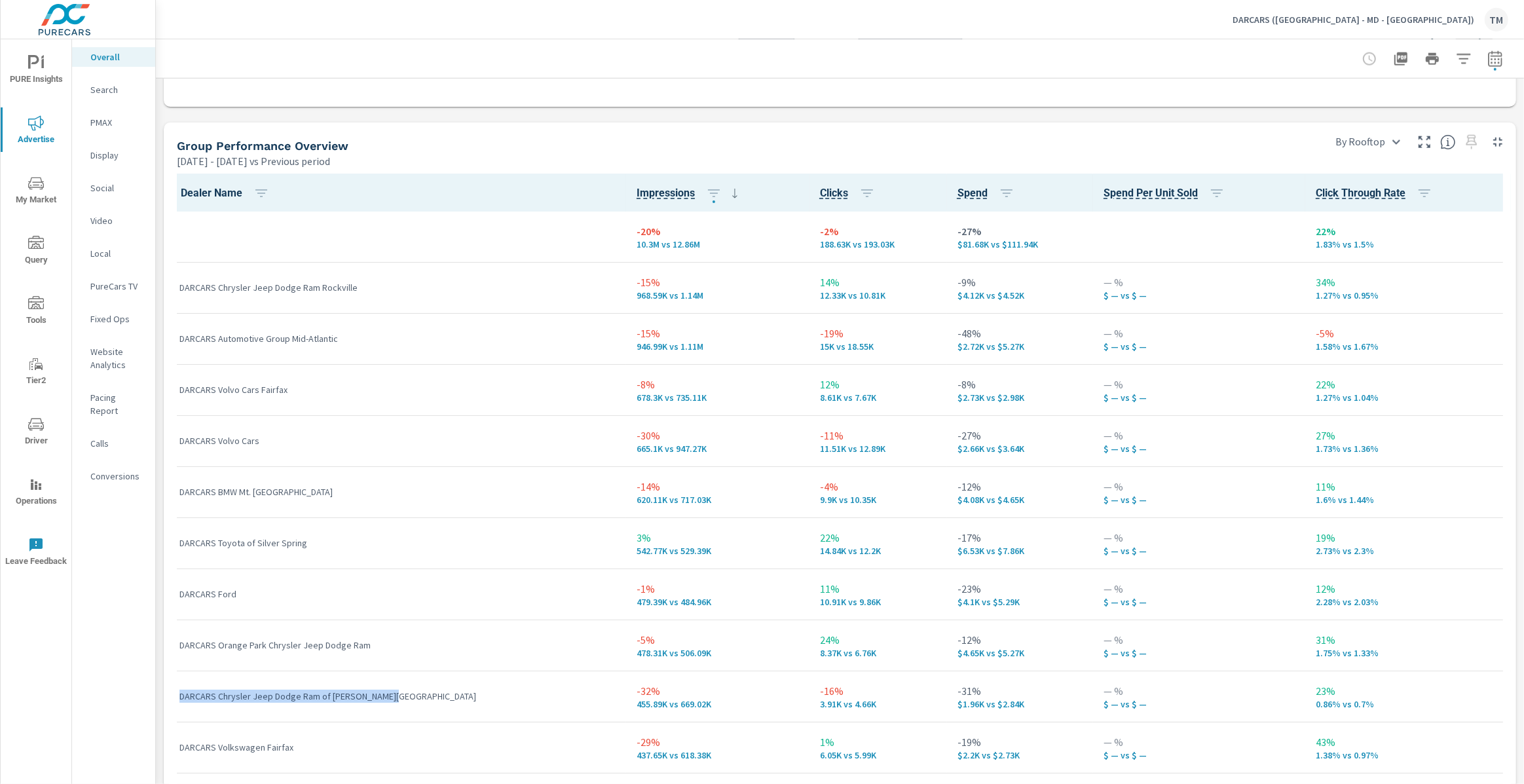
copy p "DARCARS Chrysler Jeep Dodge Ram of [PERSON_NAME][GEOGRAPHIC_DATA]"
drag, startPoint x: 401, startPoint y: 701, endPoint x: 403, endPoint y: 0, distance: 701.0
click at [178, 700] on td "DARCARS Chrysler Jeep Dodge Ram of [PERSON_NAME][GEOGRAPHIC_DATA]" at bounding box center [397, 696] width 457 height 51
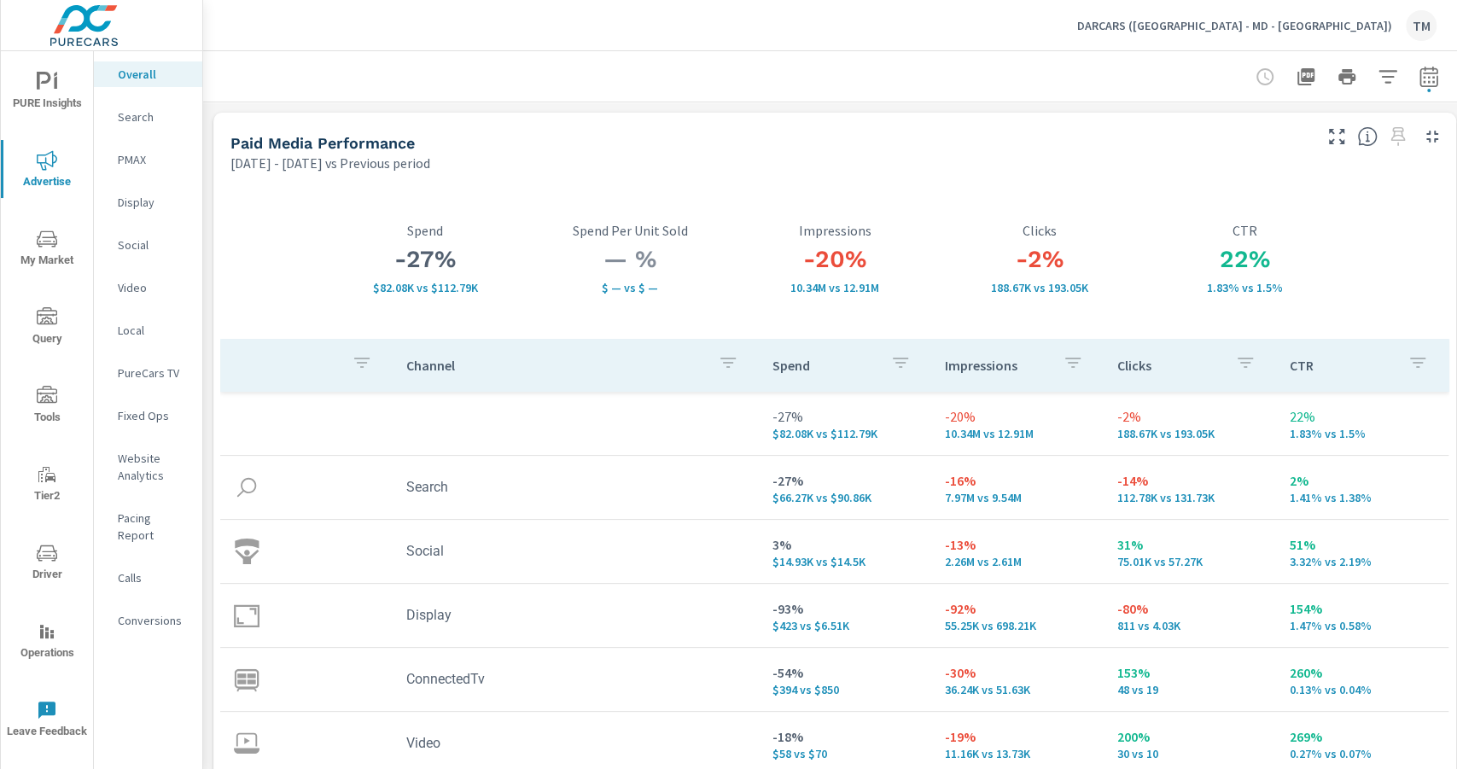
drag, startPoint x: 271, startPoint y: 166, endPoint x: 338, endPoint y: 166, distance: 67.4
click at [337, 166] on p "[DATE] - [DATE] vs Previous period" at bounding box center [330, 163] width 200 height 20
click at [458, 287] on p "$82.08K vs $112.79K" at bounding box center [425, 288] width 205 height 14
click at [452, 285] on p "$82.08K vs $112.79K" at bounding box center [425, 288] width 205 height 14
click at [452, 284] on p "$82.08K vs $112.79K" at bounding box center [425, 288] width 205 height 14
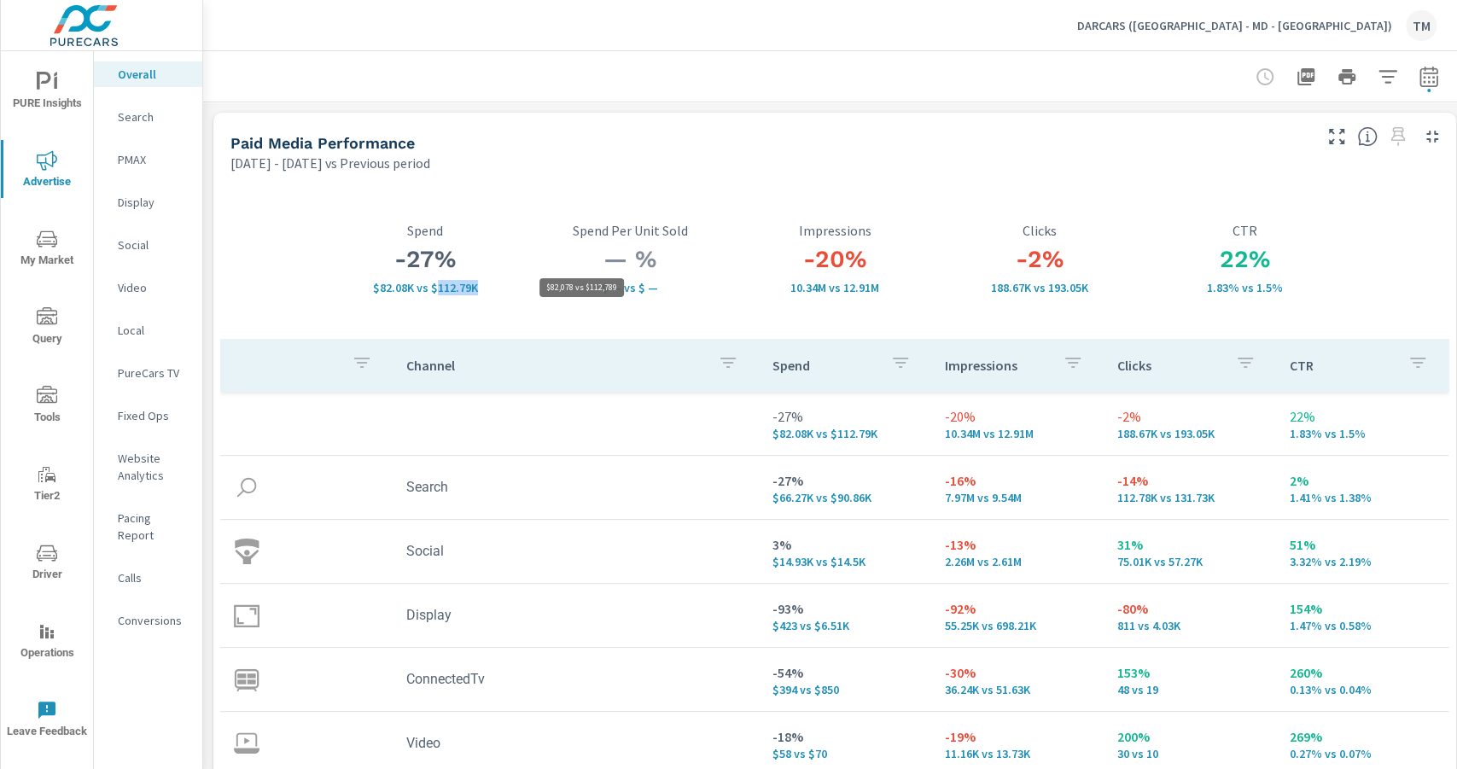
click at [452, 284] on p "$82.08K vs $112.79K" at bounding box center [425, 288] width 205 height 14
drag, startPoint x: 454, startPoint y: 253, endPoint x: 396, endPoint y: 260, distance: 58.4
click at [396, 260] on h3 "-27%" at bounding box center [425, 259] width 205 height 29
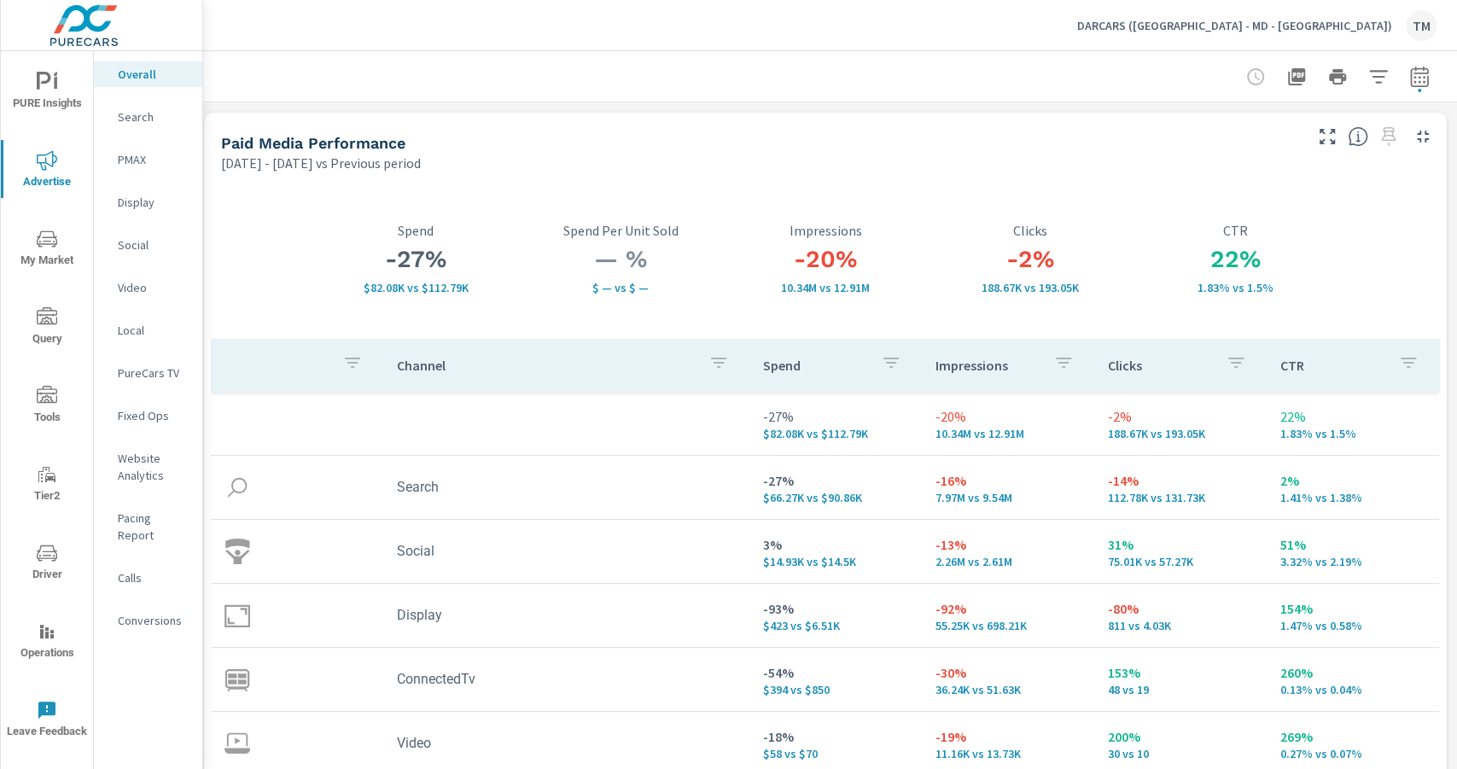
scroll to position [0, 18]
drag, startPoint x: 652, startPoint y: 307, endPoint x: 727, endPoint y: 313, distance: 75.4
drag, startPoint x: 1049, startPoint y: 263, endPoint x: 1002, endPoint y: 263, distance: 47.0
click at [1002, 263] on h3 "-2%" at bounding box center [1030, 259] width 205 height 29
click at [1040, 310] on div "-2% 188.67K vs 193.05K Clicks" at bounding box center [1030, 259] width 205 height 160
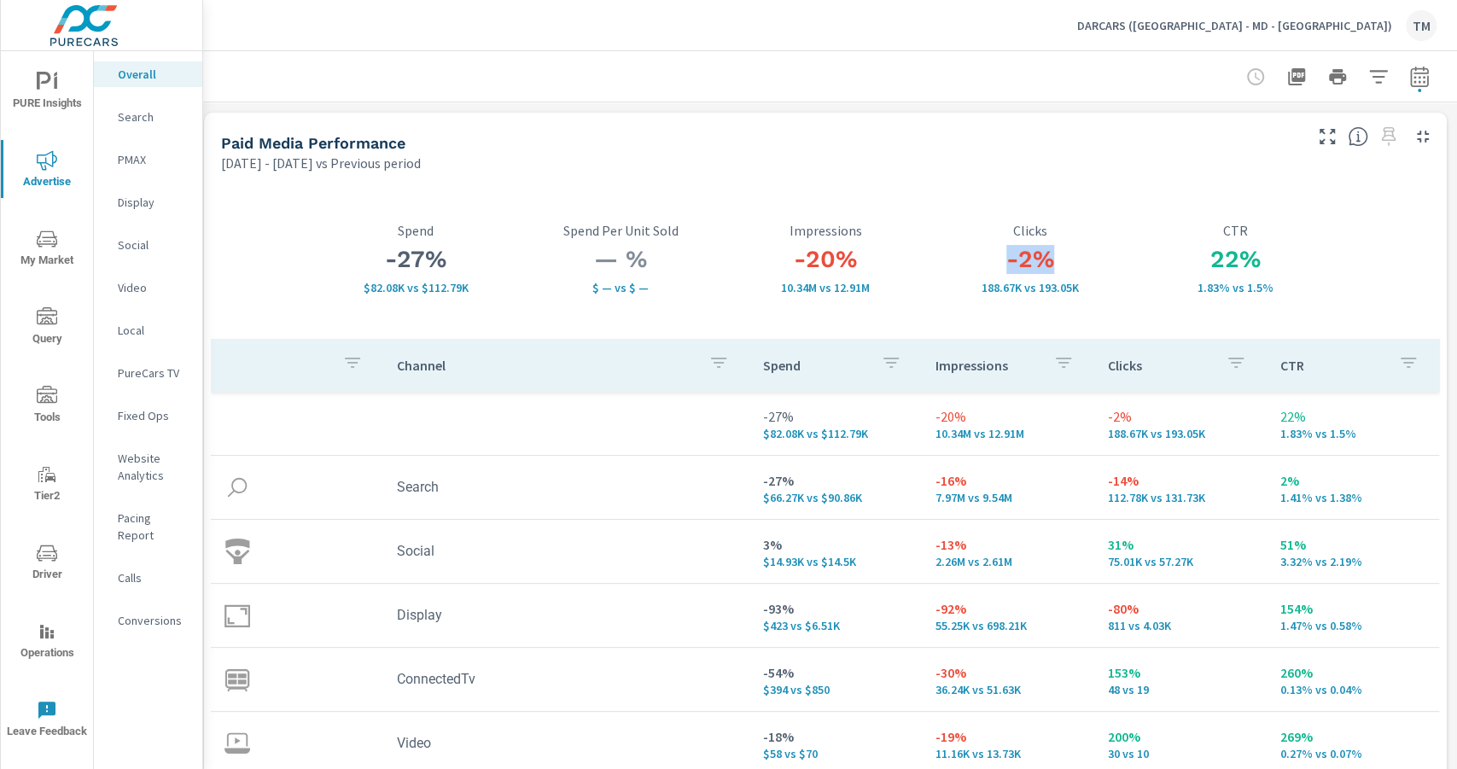
drag, startPoint x: 1053, startPoint y: 263, endPoint x: 1001, endPoint y: 260, distance: 52.2
click at [1001, 260] on h3 "-2%" at bounding box center [1030, 259] width 205 height 29
drag, startPoint x: 1031, startPoint y: 317, endPoint x: 1033, endPoint y: 305, distance: 12.1
click at [1033, 316] on div "-2% 188.67K vs 193.05K Clicks" at bounding box center [1030, 259] width 205 height 160
drag, startPoint x: 1242, startPoint y: 261, endPoint x: 1185, endPoint y: 254, distance: 57.6
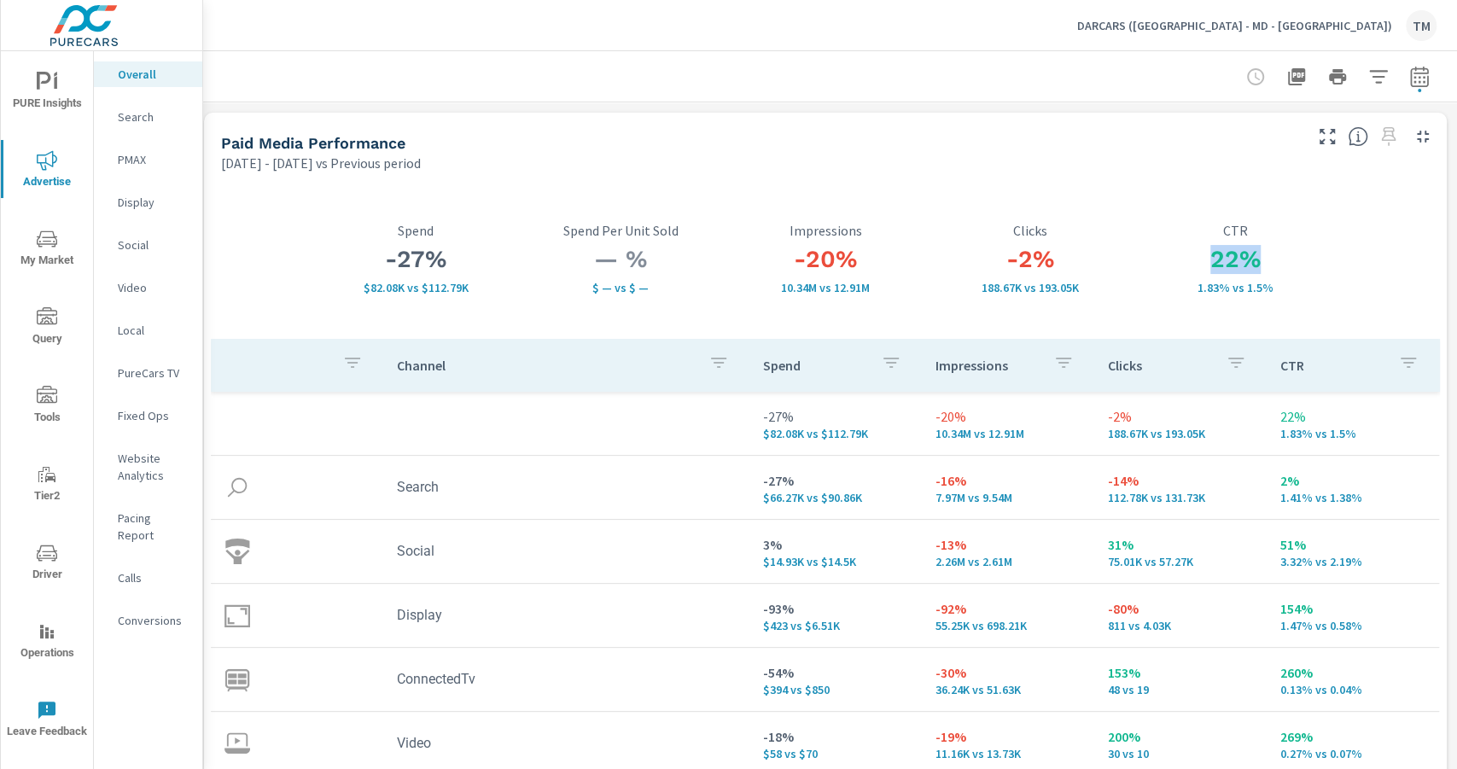
click at [1185, 254] on h3 "22%" at bounding box center [1235, 259] width 205 height 29
drag, startPoint x: 1101, startPoint y: 502, endPoint x: 1212, endPoint y: 510, distance: 111.3
click at [1212, 510] on td "-14% 112.78K vs 131.73K" at bounding box center [1180, 487] width 172 height 61
drag, startPoint x: 766, startPoint y: 541, endPoint x: 756, endPoint y: 553, distance: 15.2
click at [749, 545] on td "3% $14.93K vs $14.5K" at bounding box center [835, 551] width 172 height 61
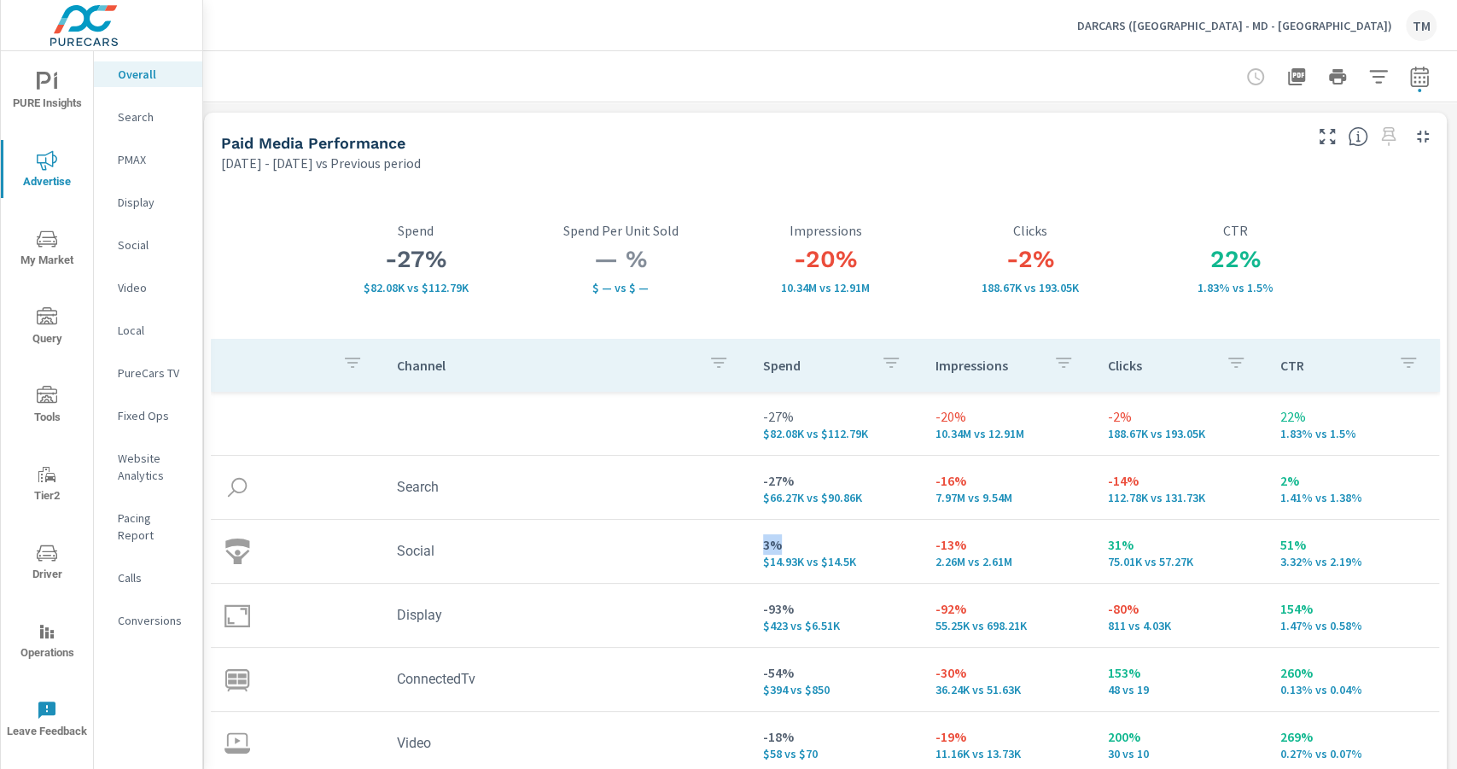
drag, startPoint x: 776, startPoint y: 551, endPoint x: 709, endPoint y: 547, distance: 66.7
click at [709, 545] on tr "Social 3% $14.93K vs $14.5K -13% 2.26M vs 2.61M 31% 75.01K vs 57.27K 51% 3.32% …" at bounding box center [825, 552] width 1228 height 64
drag, startPoint x: 1184, startPoint y: 567, endPoint x: 1096, endPoint y: 566, distance: 87.9
click at [1096, 566] on td "31% 75.01K vs 57.27K" at bounding box center [1180, 551] width 172 height 61
click at [1108, 569] on p "75.01K vs 57.27K" at bounding box center [1180, 562] width 145 height 14
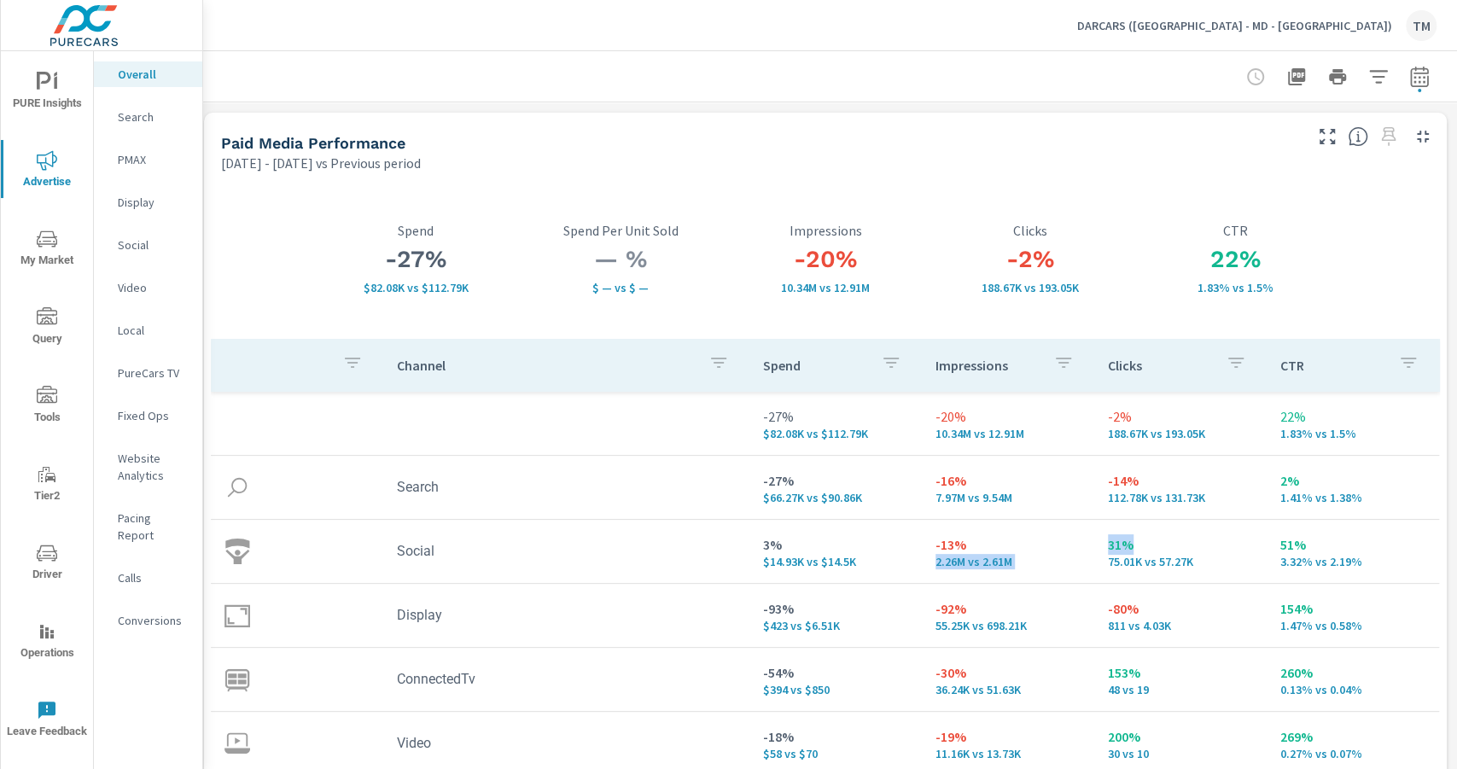
drag, startPoint x: 1124, startPoint y: 550, endPoint x: 1069, endPoint y: 543, distance: 55.9
click at [1069, 543] on tr "Social 3% $14.93K vs $14.5K -13% 2.26M vs 2.61M 31% 75.01K vs 57.27K 51% 3.32% …" at bounding box center [825, 552] width 1228 height 64
click at [1146, 555] on p "75.01K vs 57.27K" at bounding box center [1180, 562] width 145 height 14
click at [1207, 577] on td "31% 75.01K vs 57.27K" at bounding box center [1180, 551] width 172 height 61
drag, startPoint x: 1151, startPoint y: 562, endPoint x: 1182, endPoint y: 562, distance: 31.6
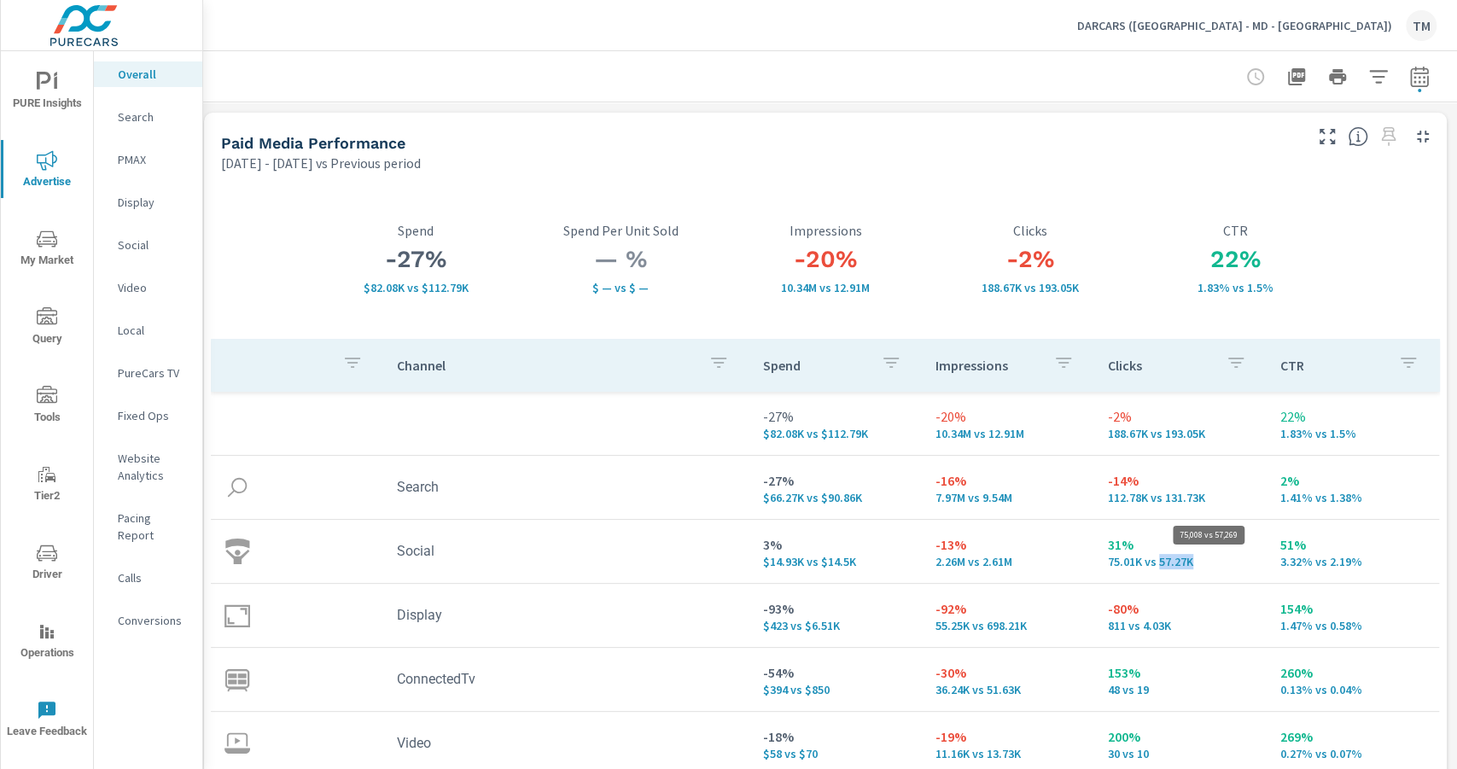
click at [1182, 562] on p "75.01K vs 57.27K" at bounding box center [1180, 562] width 145 height 14
click at [1301, 22] on p "DARCARS ([GEOGRAPHIC_DATA] - MD - [GEOGRAPHIC_DATA])" at bounding box center [1234, 25] width 315 height 15
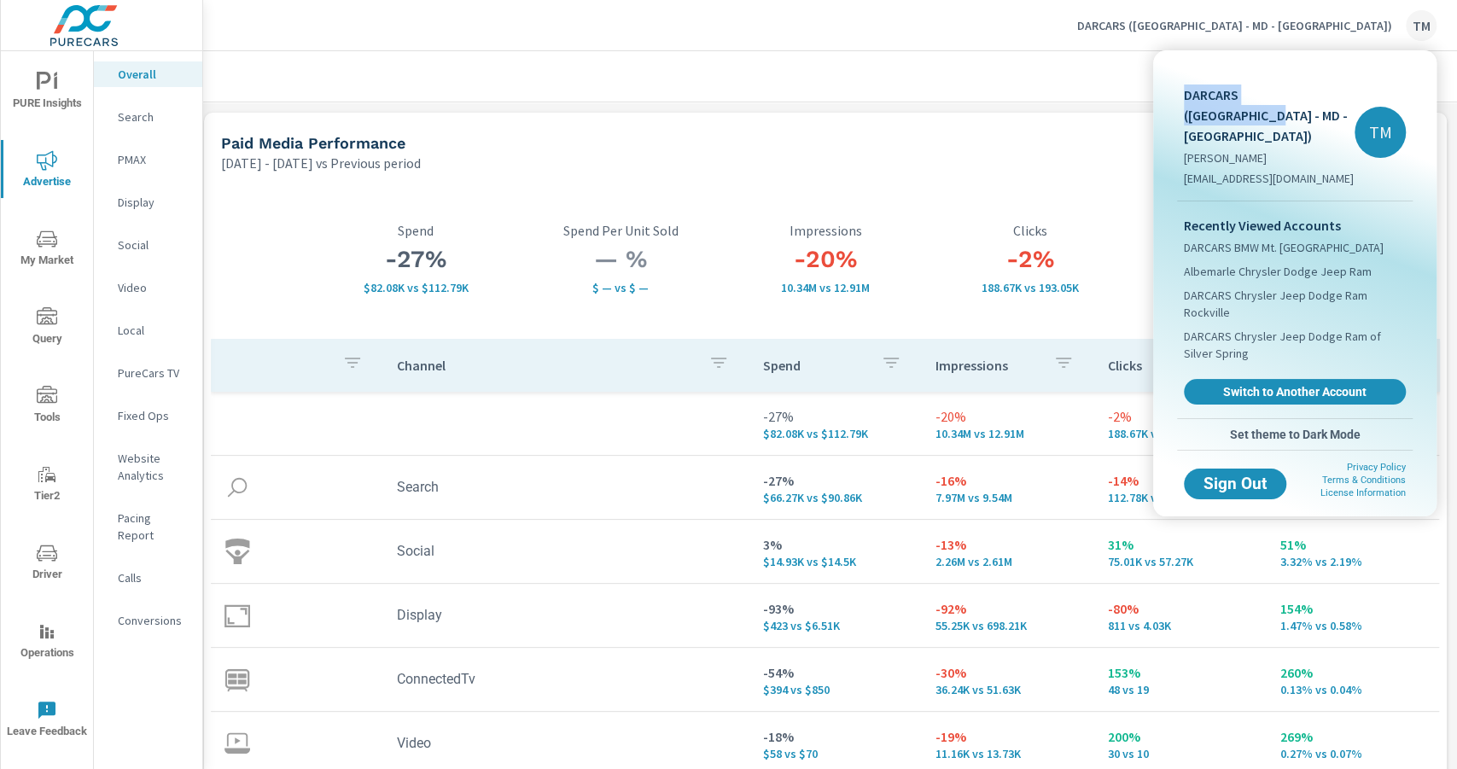
drag, startPoint x: 1320, startPoint y: 90, endPoint x: 1185, endPoint y: 94, distance: 134.9
click at [1185, 94] on div "DARCARS ([GEOGRAPHIC_DATA] - MD - [GEOGRAPHIC_DATA]) [PERSON_NAME] [EMAIL_ADDRE…" at bounding box center [1295, 132] width 236 height 137
click at [913, 145] on div at bounding box center [728, 384] width 1457 height 769
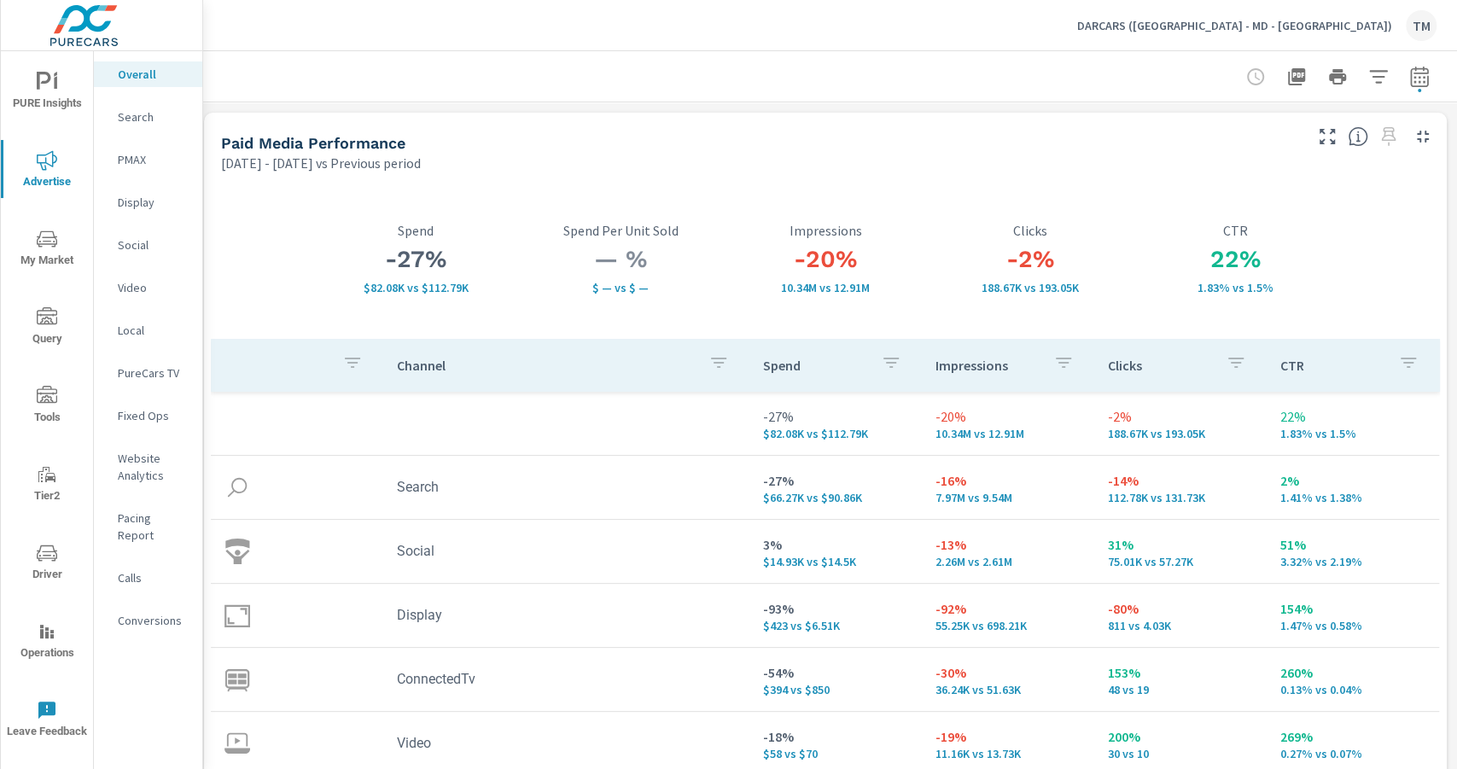
click at [63, 96] on span "PURE Insights" at bounding box center [47, 93] width 82 height 42
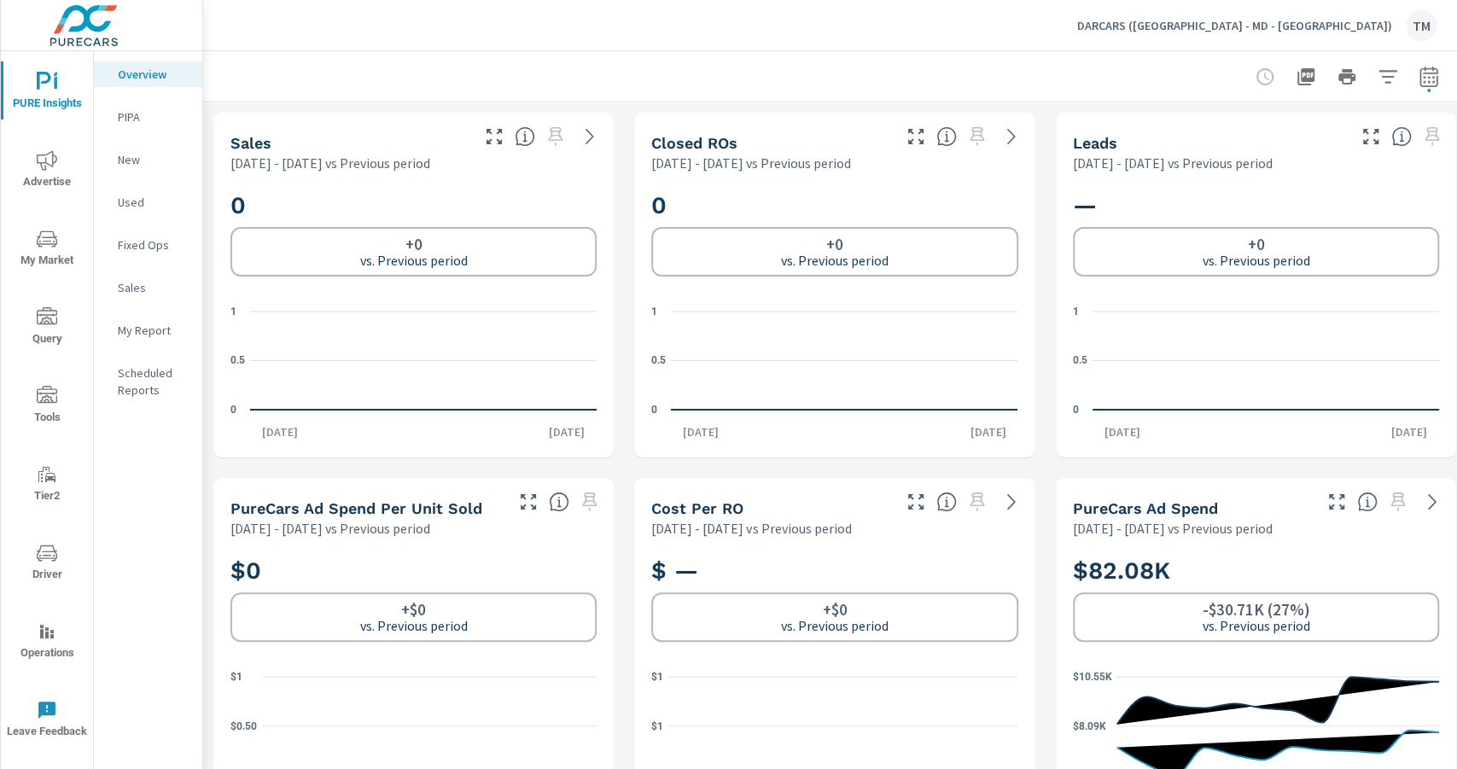
scroll to position [1, 0]
drag, startPoint x: 1245, startPoint y: 24, endPoint x: 1353, endPoint y: 22, distance: 107.6
click at [1353, 22] on div "DARCARS (FL - MD - [GEOGRAPHIC_DATA]) TM" at bounding box center [830, 25] width 1213 height 50
drag, startPoint x: 1262, startPoint y: 15, endPoint x: 1356, endPoint y: 30, distance: 95.0
click at [1356, 30] on div "DARCARS (FL - MD - [GEOGRAPHIC_DATA]) TM" at bounding box center [830, 25] width 1213 height 50
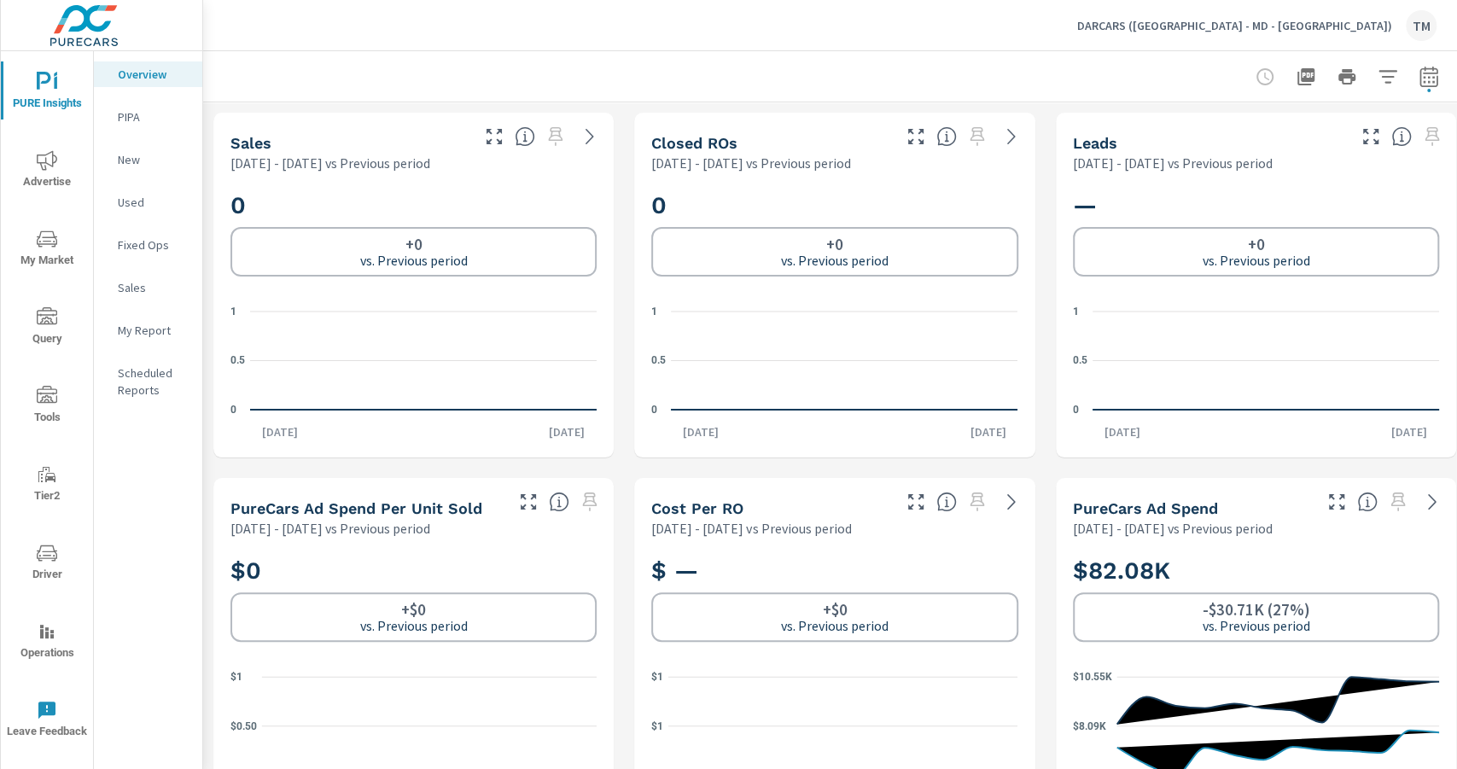
click at [47, 168] on icon "nav menu" at bounding box center [47, 160] width 20 height 20
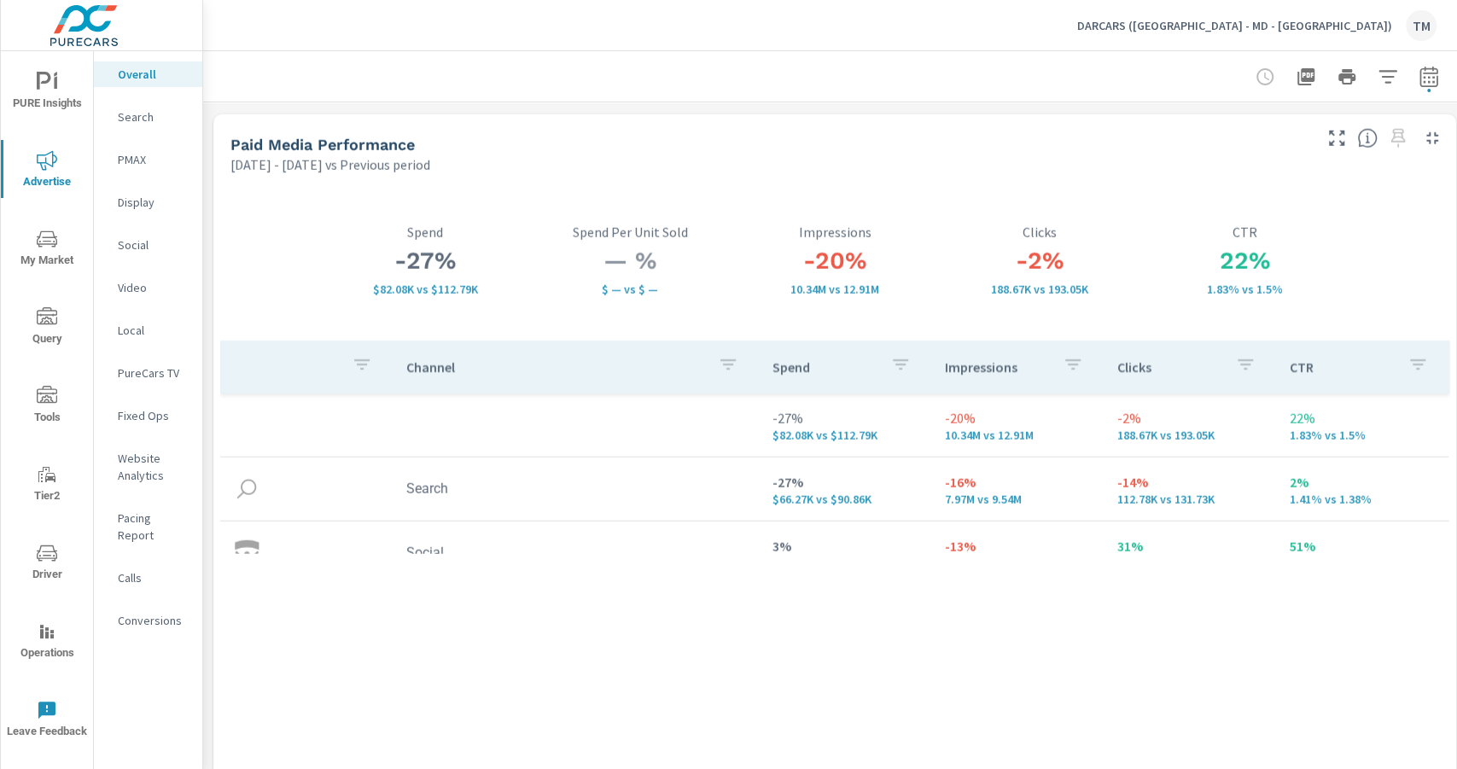
scroll to position [1, 0]
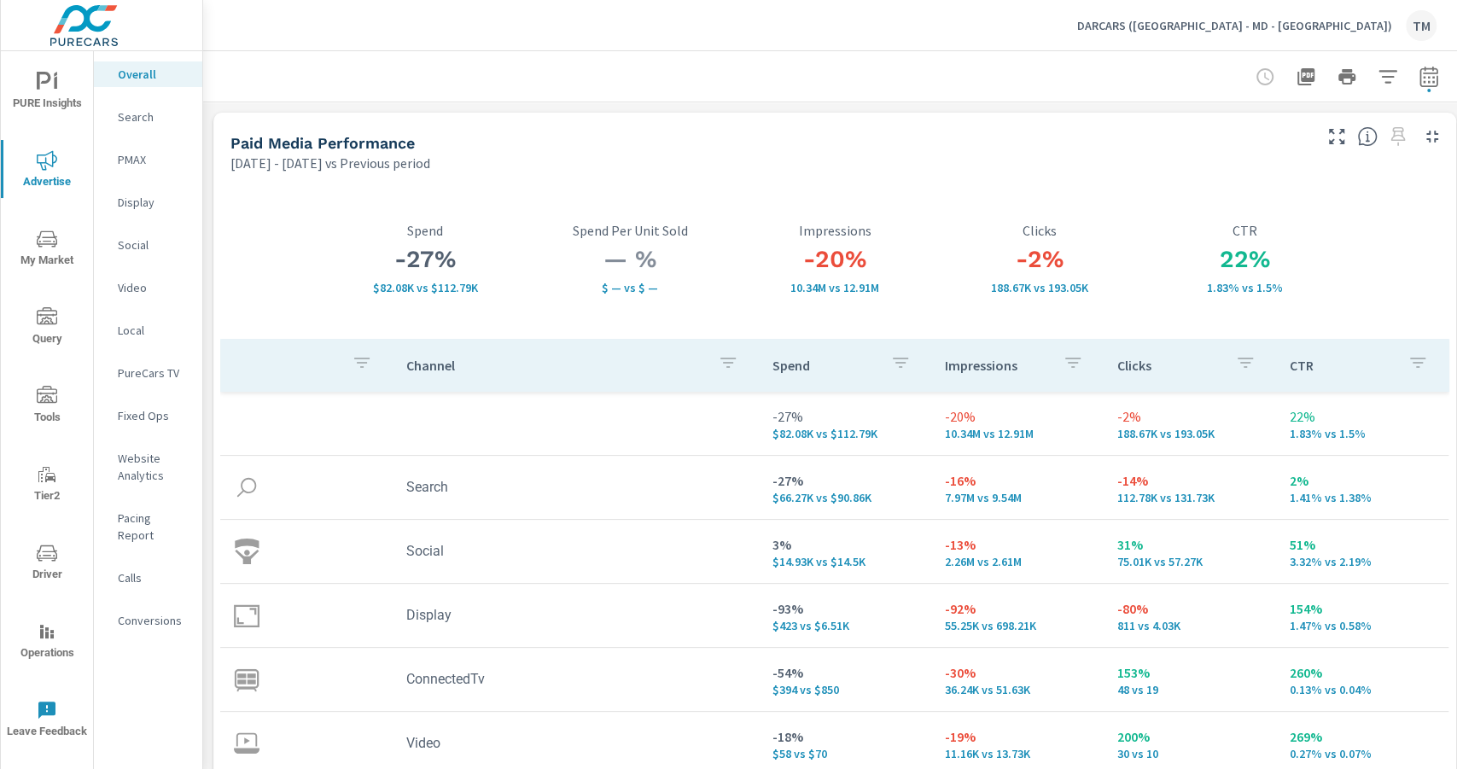
click at [1431, 79] on icon "button" at bounding box center [1429, 77] width 20 height 20
select select "Previous period"
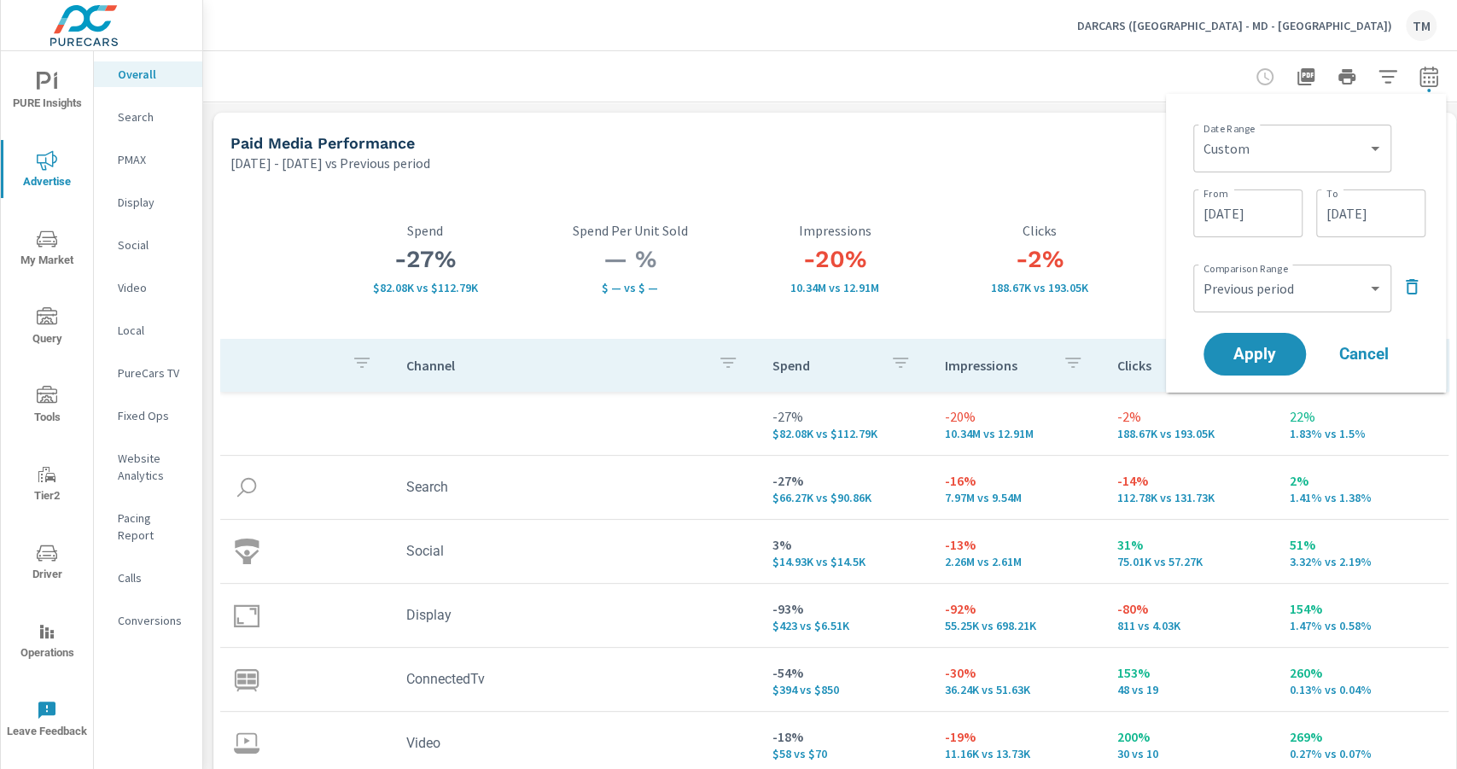
click at [1031, 84] on div at bounding box center [835, 76] width 1222 height 50
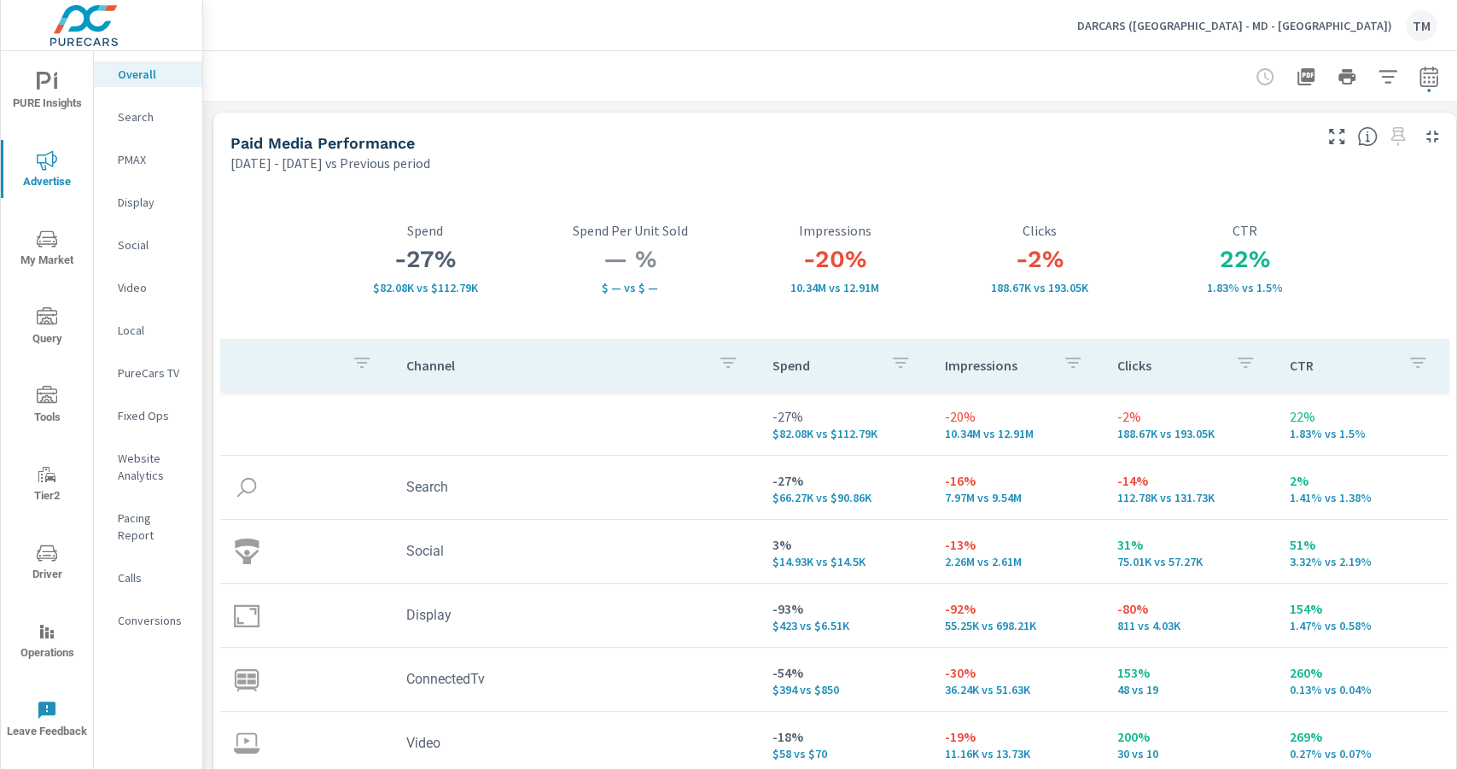
drag, startPoint x: 1269, startPoint y: 21, endPoint x: 1341, endPoint y: 22, distance: 72.6
click at [1341, 22] on div "DARCARS (FL - MD - [GEOGRAPHIC_DATA]) TM" at bounding box center [830, 25] width 1213 height 50
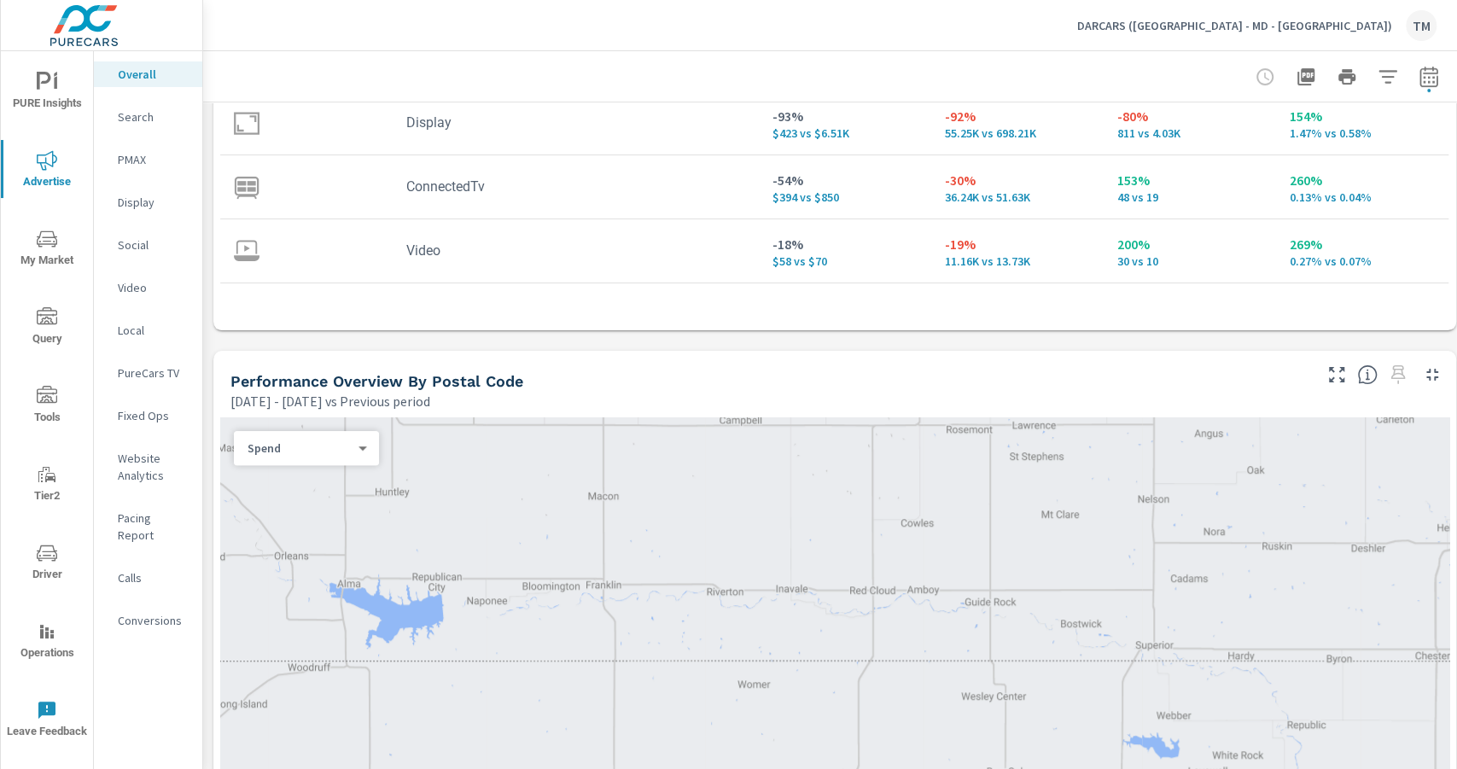
scroll to position [739, 0]
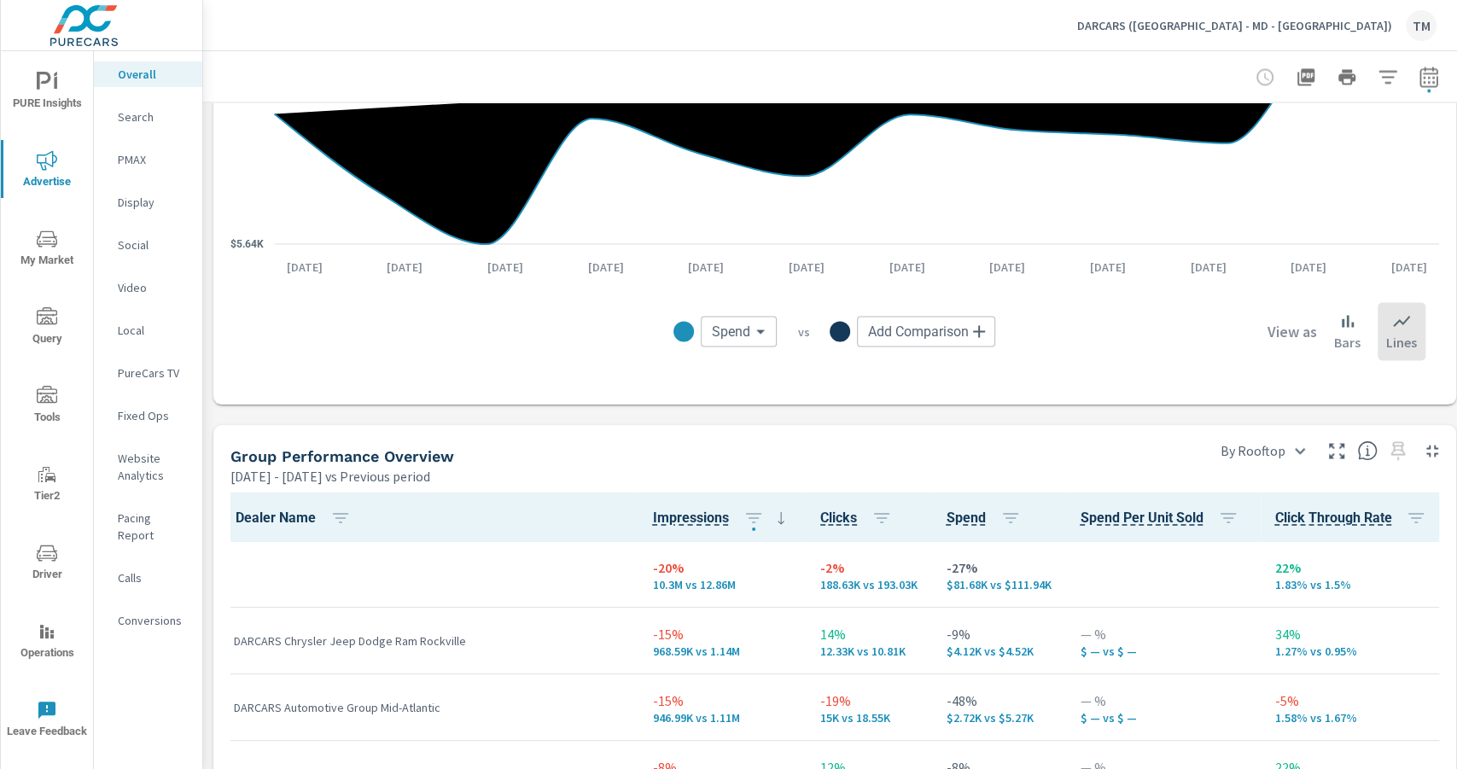
scroll to position [2049, 0]
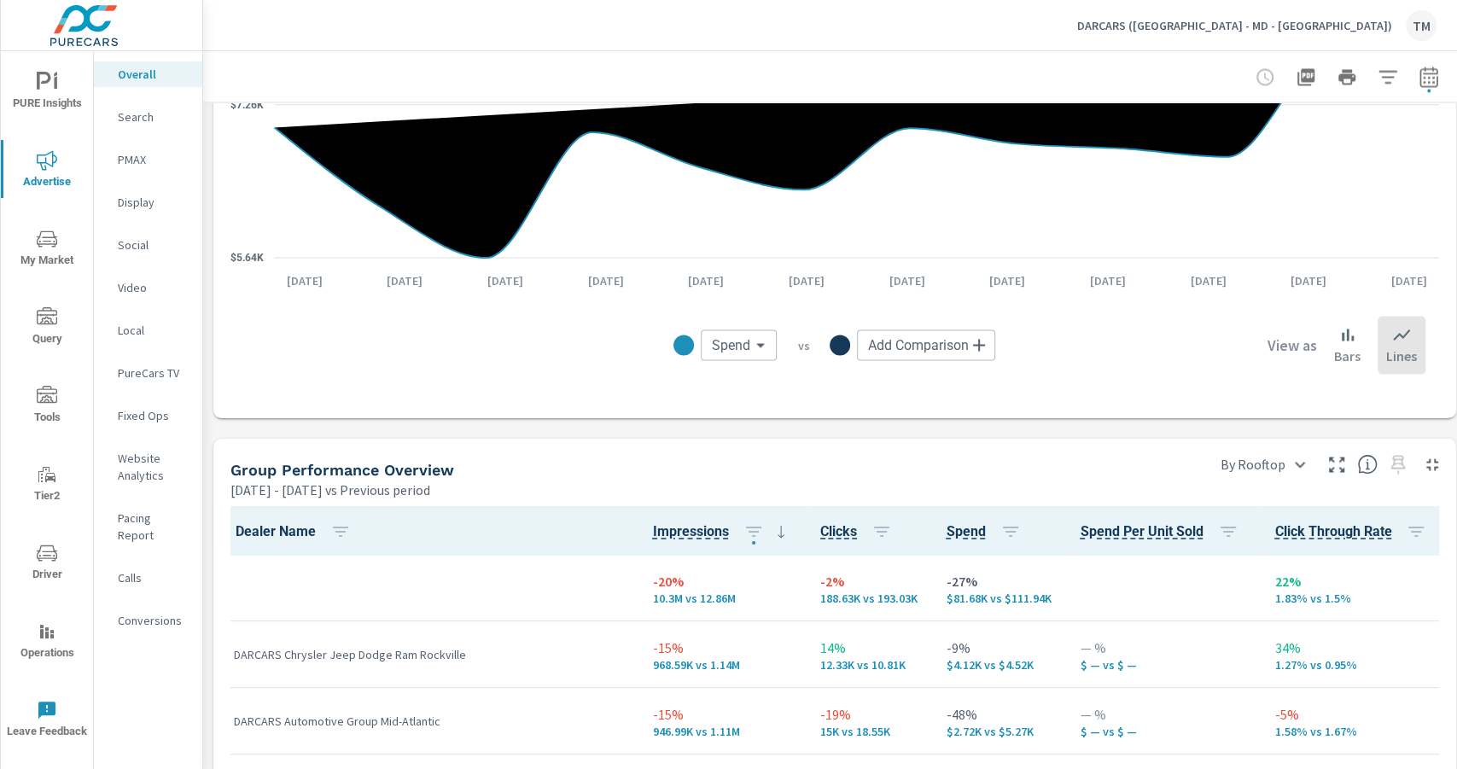
drag, startPoint x: 1267, startPoint y: 31, endPoint x: 1321, endPoint y: 31, distance: 53.8
click at [1332, 32] on div "DARCARS (FL - MD - [GEOGRAPHIC_DATA]) TM" at bounding box center [830, 25] width 1213 height 50
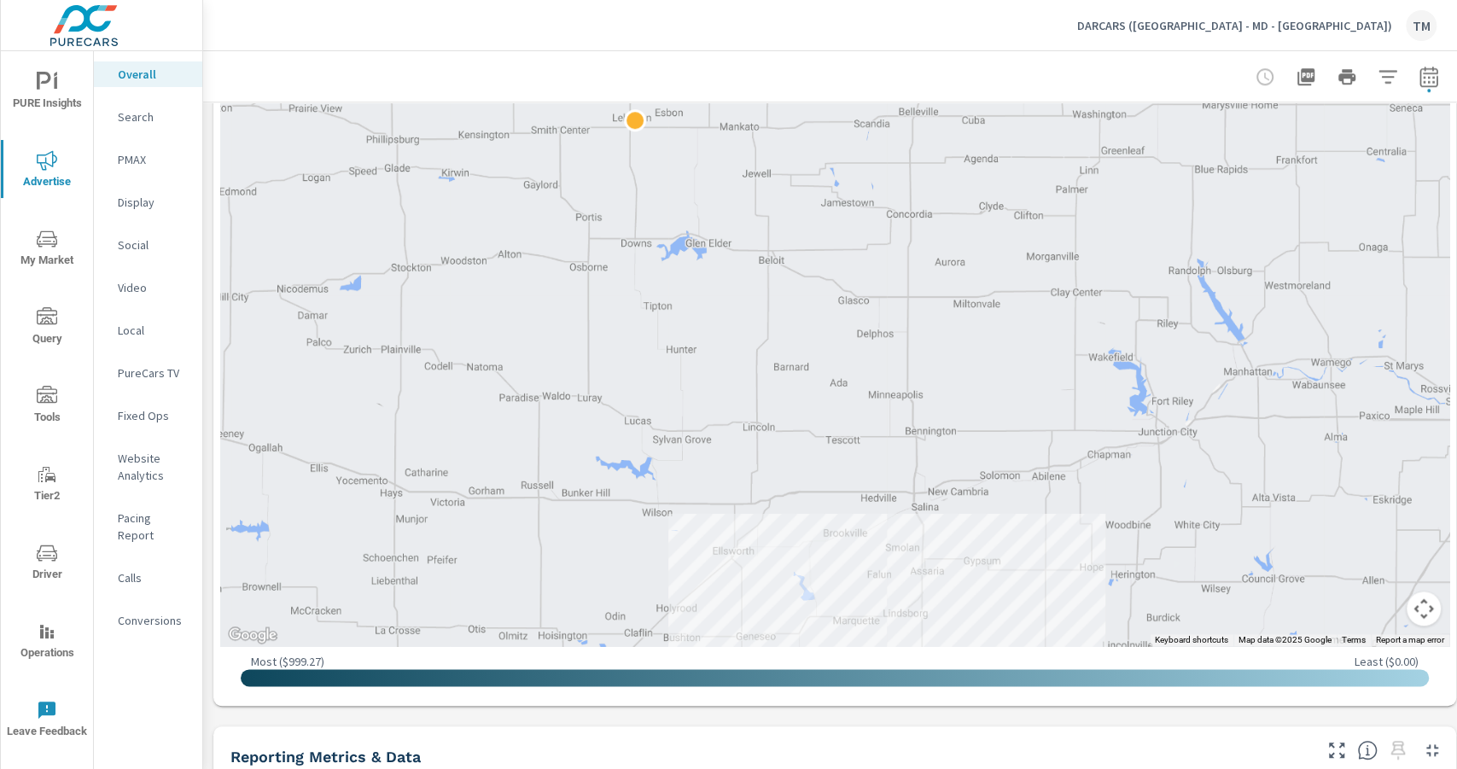
scroll to position [1024, 0]
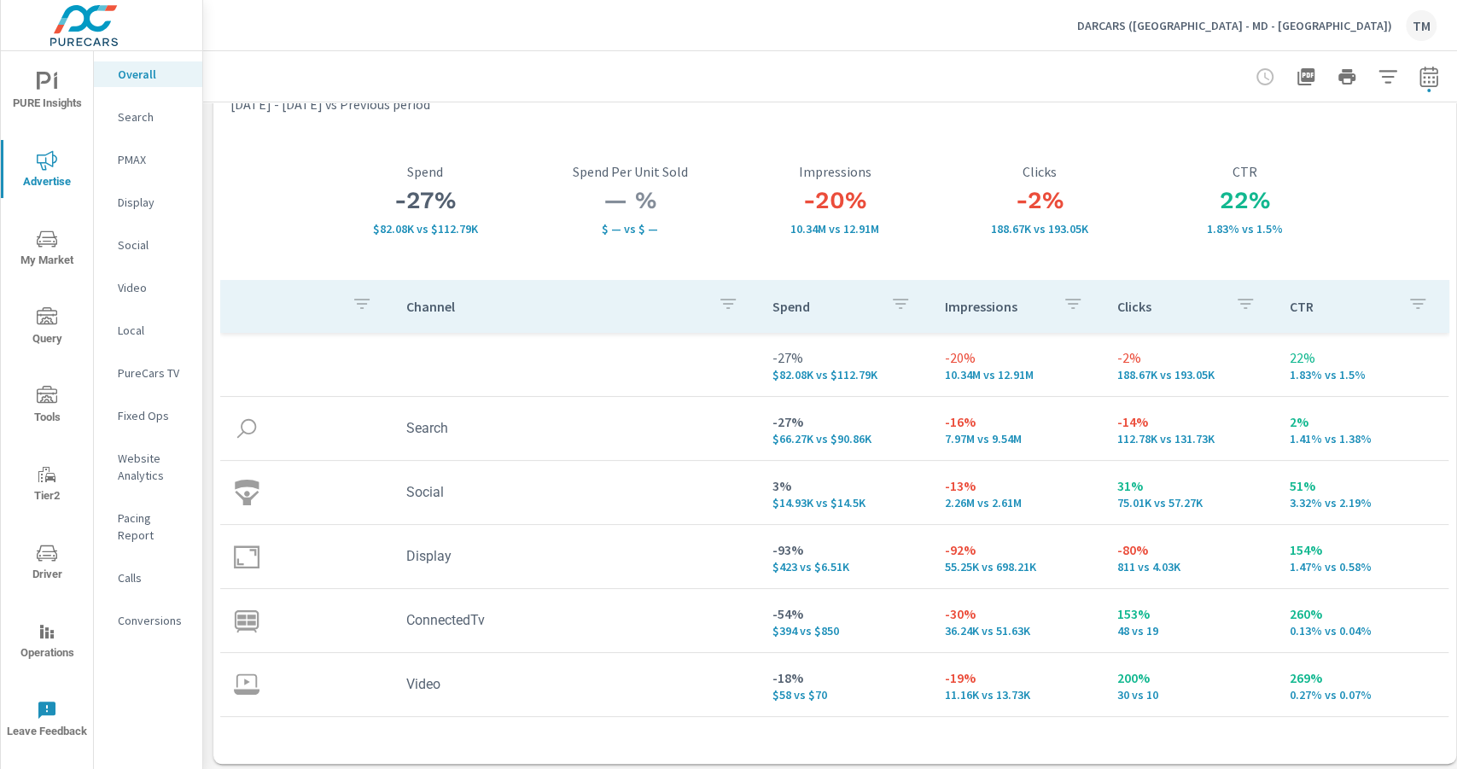
scroll to position [114, 0]
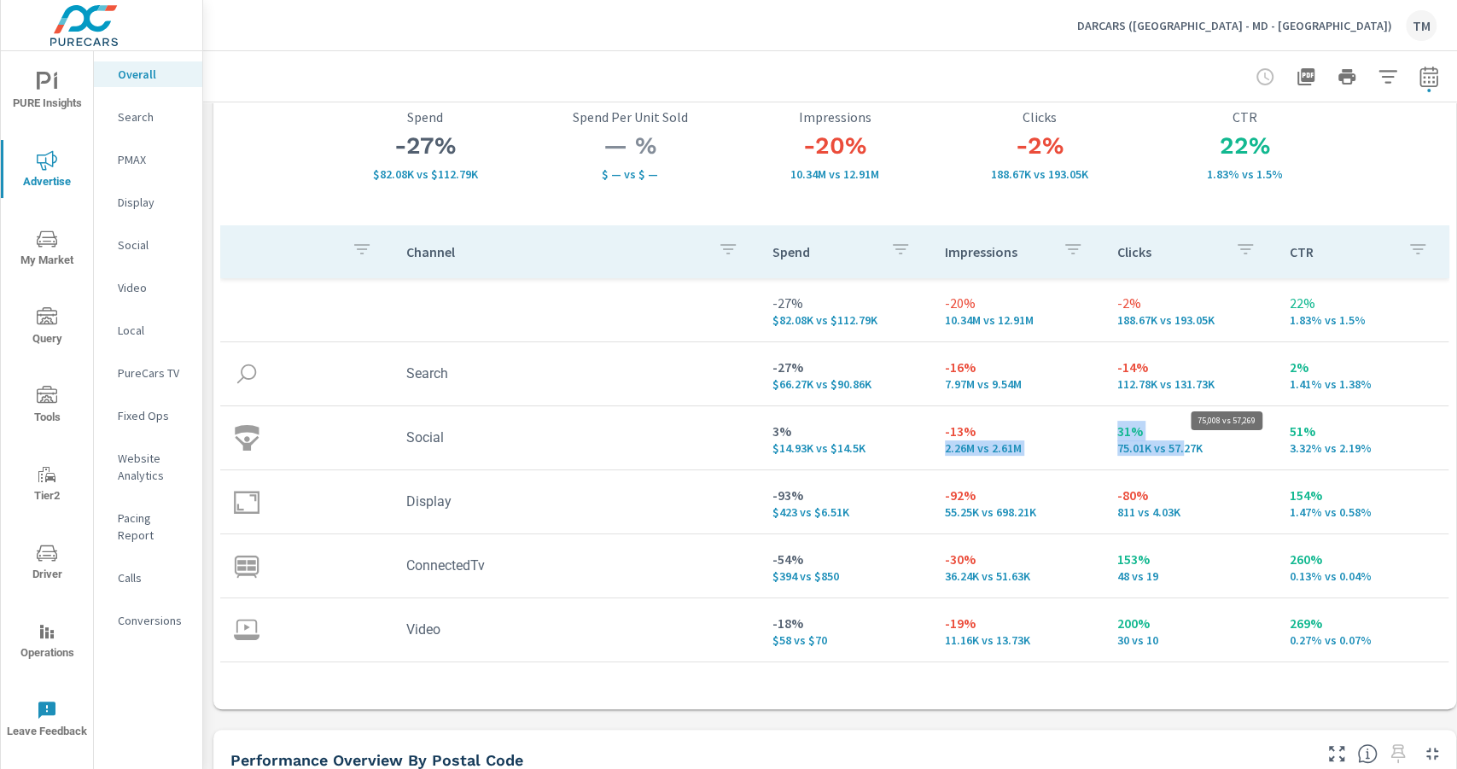
drag, startPoint x: 1093, startPoint y: 427, endPoint x: 1187, endPoint y: 452, distance: 97.3
click at [1187, 452] on tr "Social 3% $14.93K vs $14.5K -13% 2.26M vs 2.61M 31% 75.01K vs 57.27K 51% 3.32% …" at bounding box center [834, 438] width 1228 height 64
click at [1187, 451] on p "75.01K vs 57.27K" at bounding box center [1189, 448] width 145 height 14
drag, startPoint x: 1205, startPoint y: 451, endPoint x: 1114, endPoint y: 433, distance: 93.1
click at [1114, 433] on td "31% 75.01K vs 57.27K" at bounding box center [1190, 437] width 172 height 61
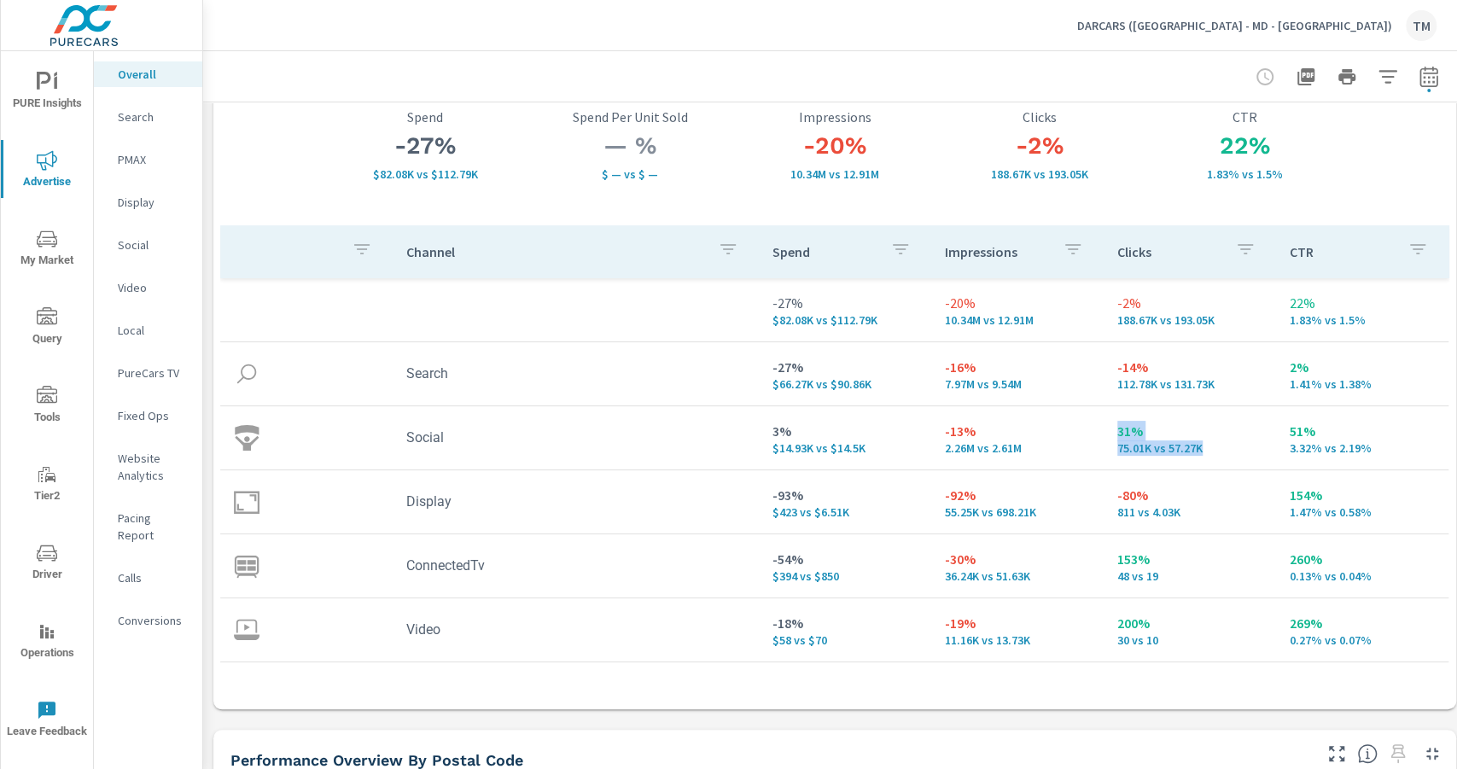
click at [1239, 461] on td "31% 75.01K vs 57.27K" at bounding box center [1190, 437] width 172 height 61
click at [767, 434] on td "3% $14.93K vs $14.5K" at bounding box center [845, 437] width 172 height 61
click at [1137, 442] on p "75.01K vs 57.27K" at bounding box center [1189, 448] width 145 height 14
drag, startPoint x: 1137, startPoint y: 440, endPoint x: 1105, endPoint y: 440, distance: 32.4
click at [1111, 440] on td "31% 75.01K vs 57.27K" at bounding box center [1190, 437] width 172 height 61
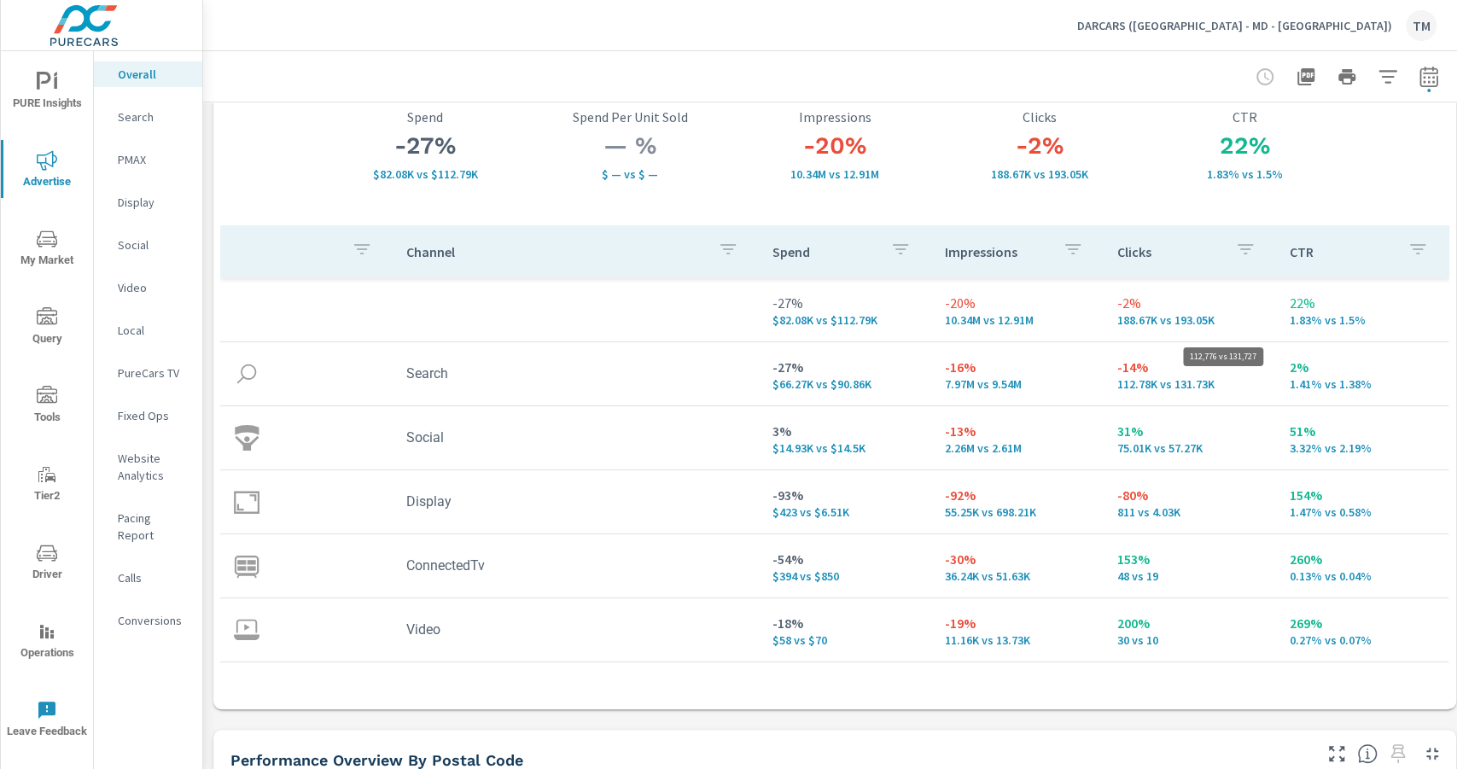
click at [1134, 382] on p "112.78K vs 131.73K" at bounding box center [1189, 384] width 145 height 14
drag, startPoint x: 1204, startPoint y: 449, endPoint x: 1114, endPoint y: 430, distance: 91.6
click at [1114, 429] on td "31% 75.01K vs 57.27K" at bounding box center [1190, 437] width 172 height 61
click at [1209, 458] on td "31% 75.01K vs 57.27K" at bounding box center [1190, 437] width 172 height 61
click at [1214, 458] on td "31% 75.01K vs 57.27K" at bounding box center [1190, 437] width 172 height 61
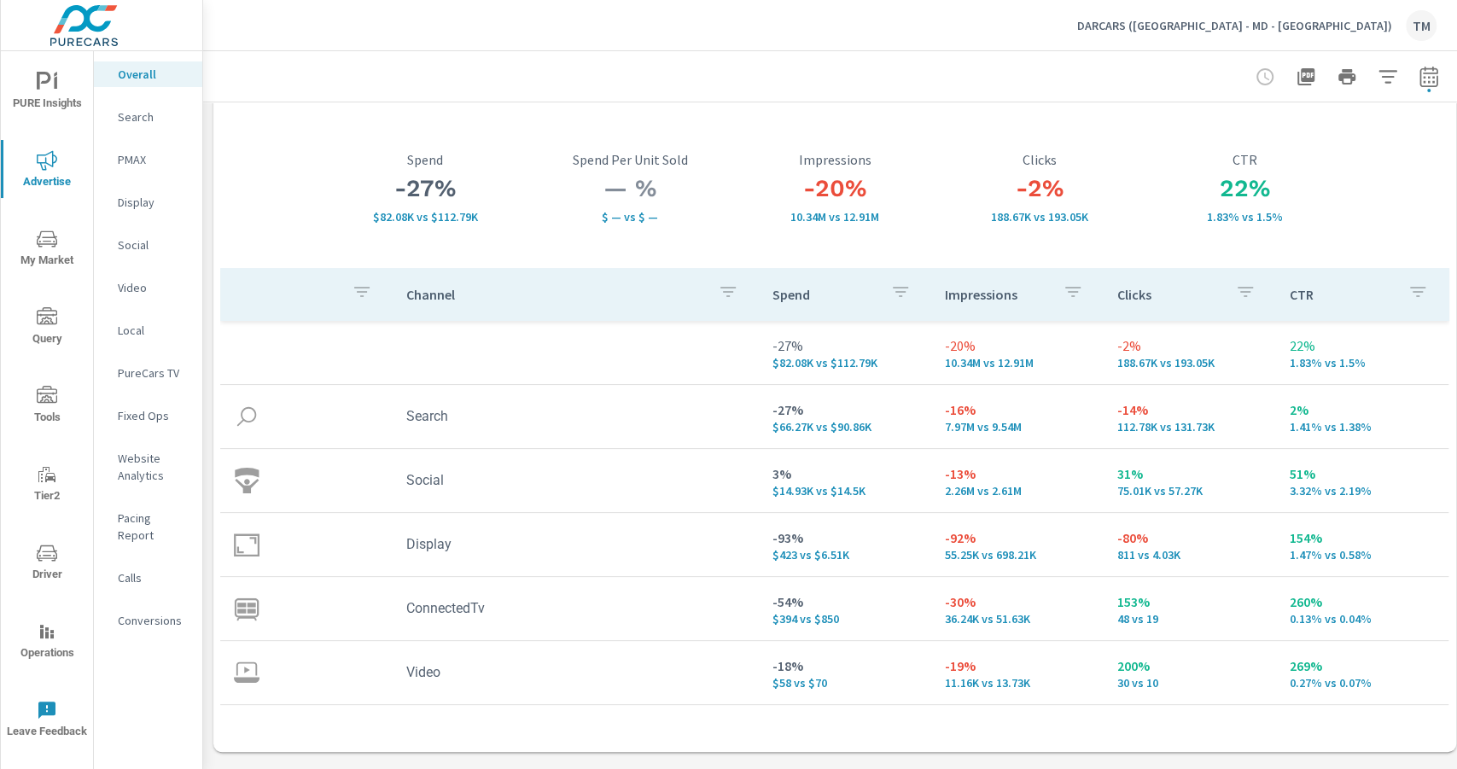
scroll to position [56, 0]
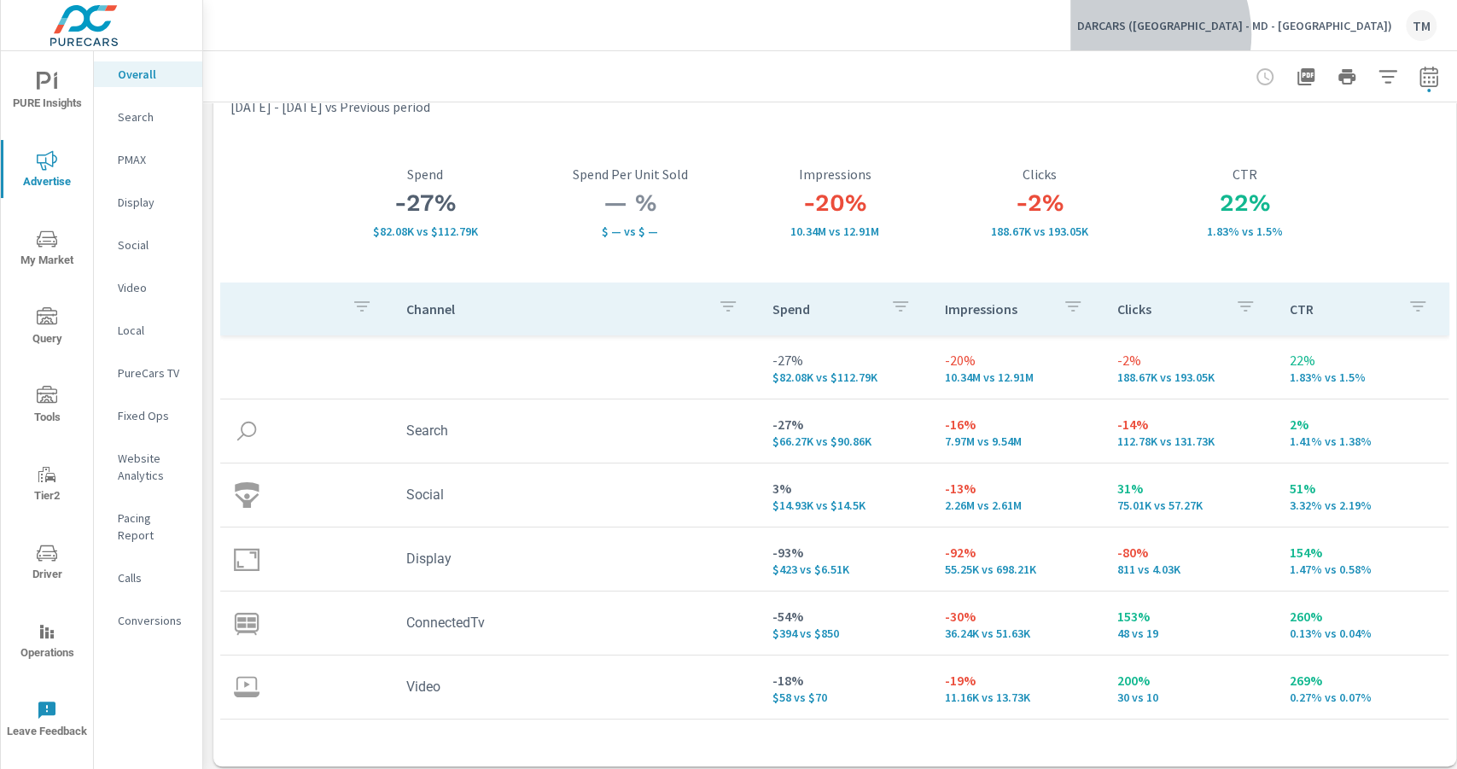
click at [1323, 34] on div "DARCARS (FL - MD - [GEOGRAPHIC_DATA]) TM" at bounding box center [1256, 25] width 359 height 31
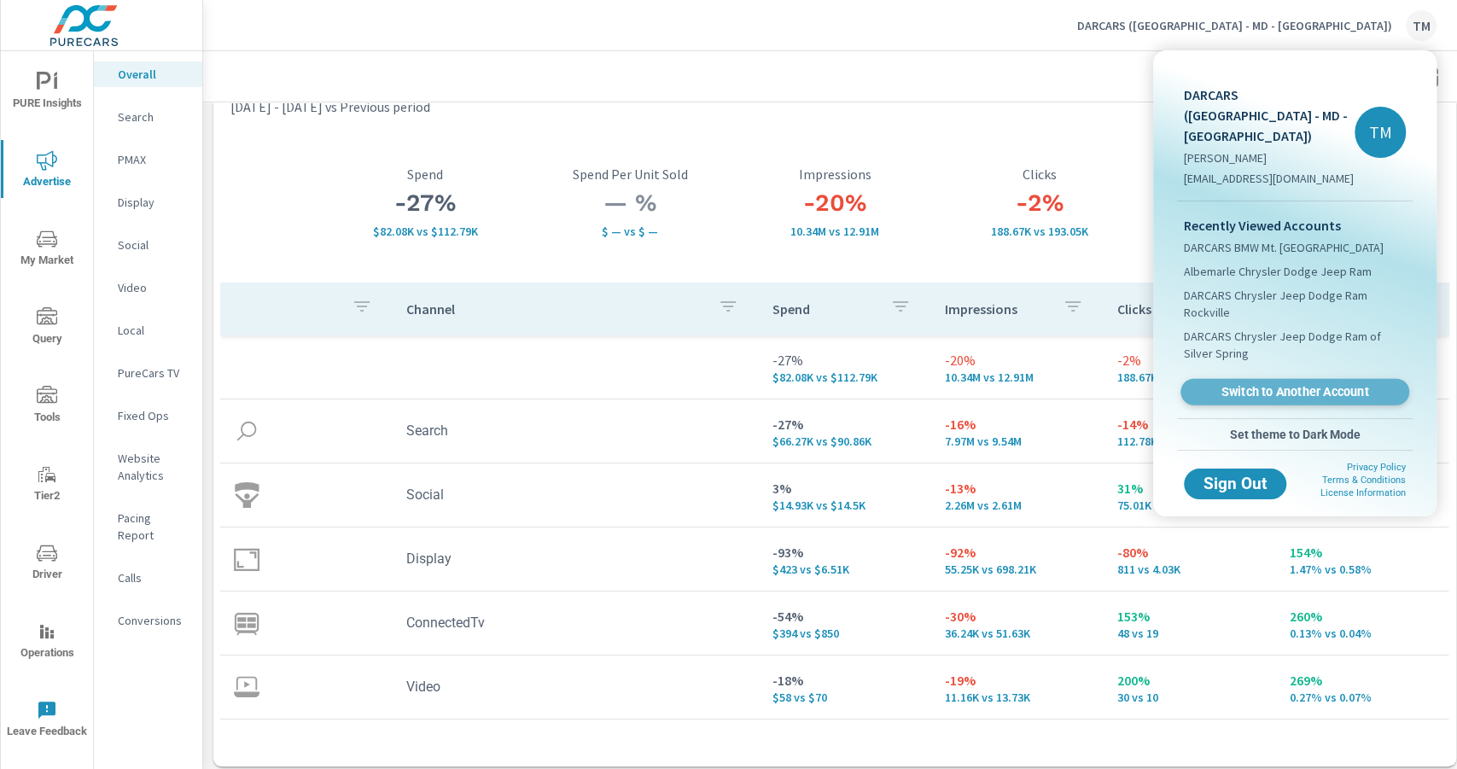
click at [1299, 384] on span "Switch to Another Account" at bounding box center [1294, 392] width 209 height 16
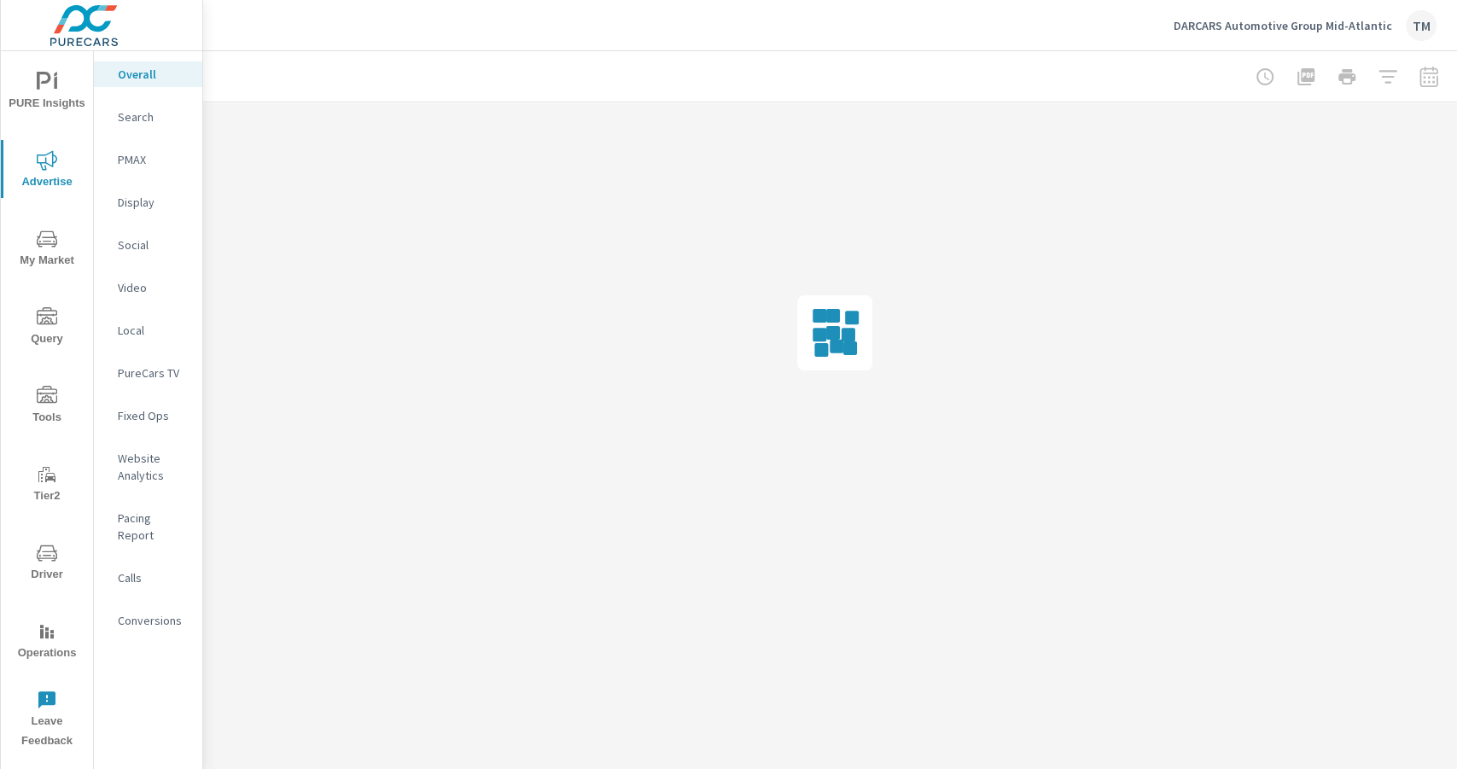
click at [125, 235] on div "Social" at bounding box center [148, 245] width 108 height 26
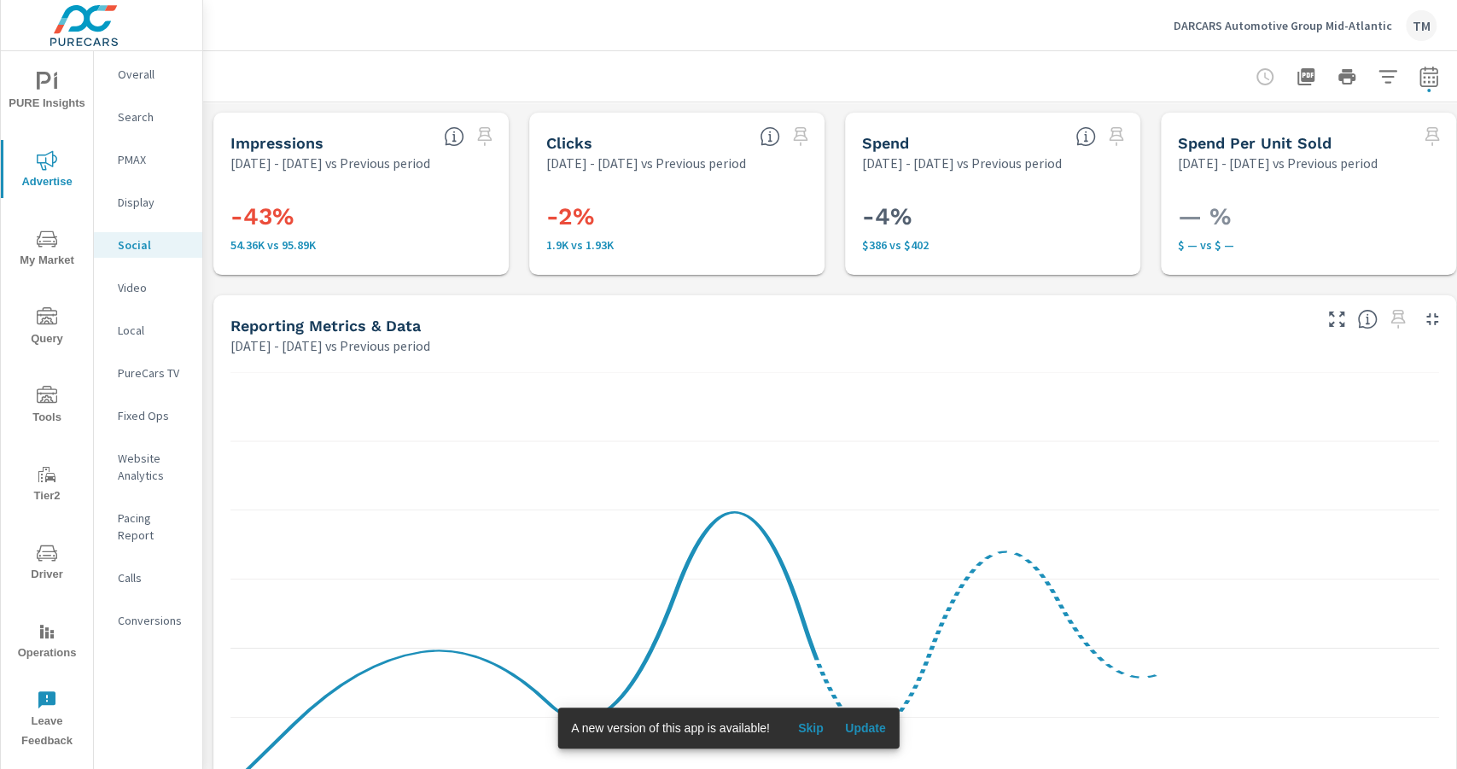
click at [819, 726] on span "Skip" at bounding box center [810, 727] width 41 height 15
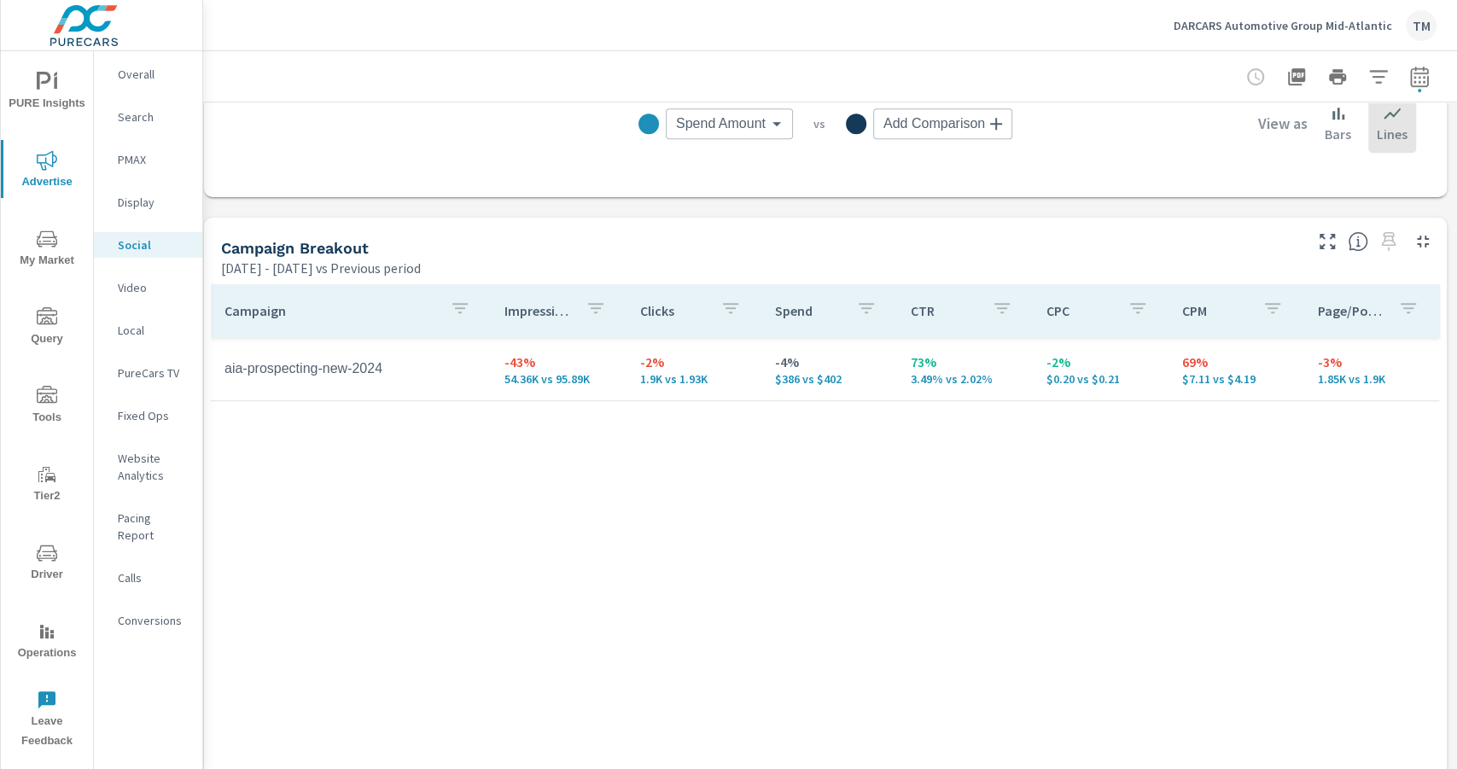
scroll to position [626, 18]
drag, startPoint x: 693, startPoint y: 528, endPoint x: 726, endPoint y: 526, distance: 32.5
drag, startPoint x: 752, startPoint y: 534, endPoint x: 764, endPoint y: 531, distance: 12.4
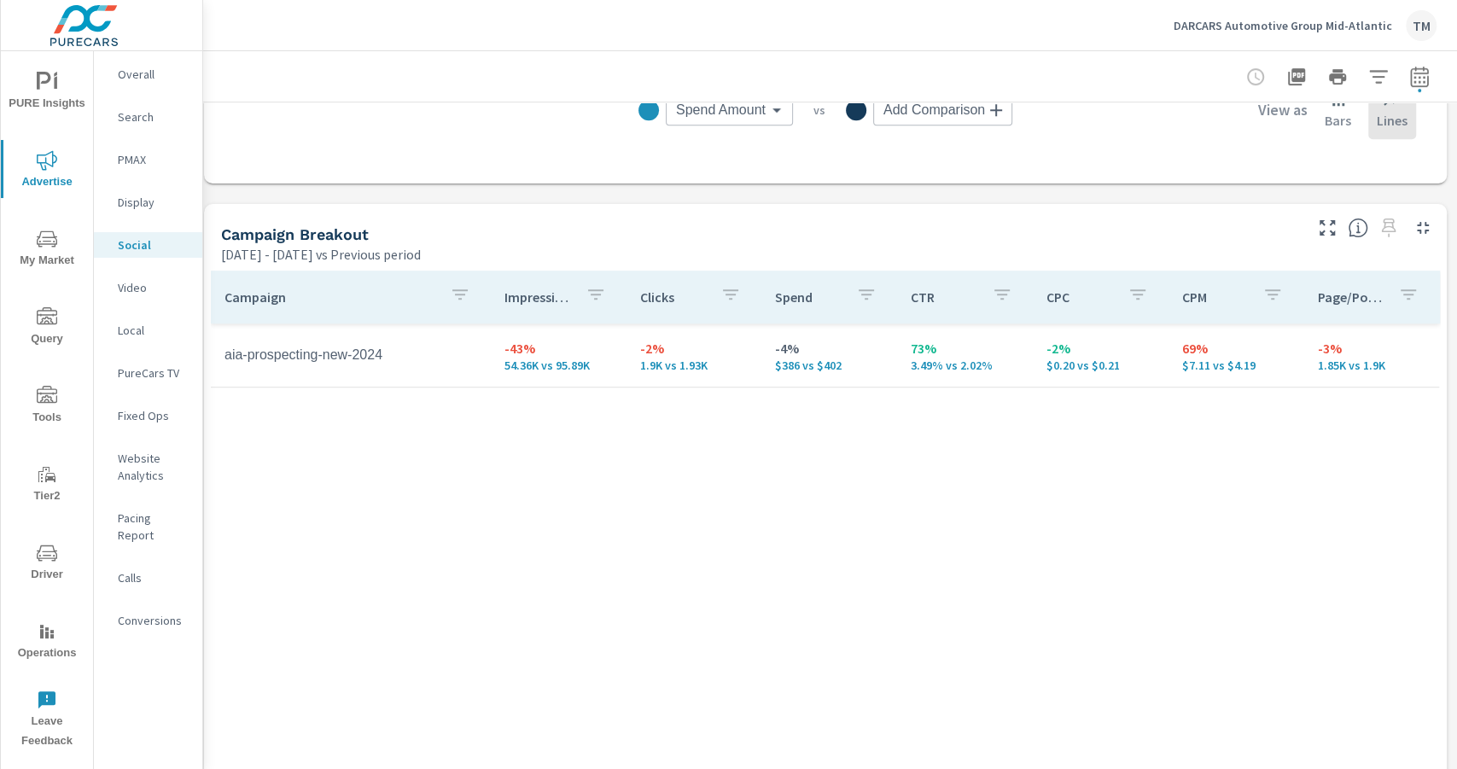
scroll to position [642, 18]
